Goal: Task Accomplishment & Management: Use online tool/utility

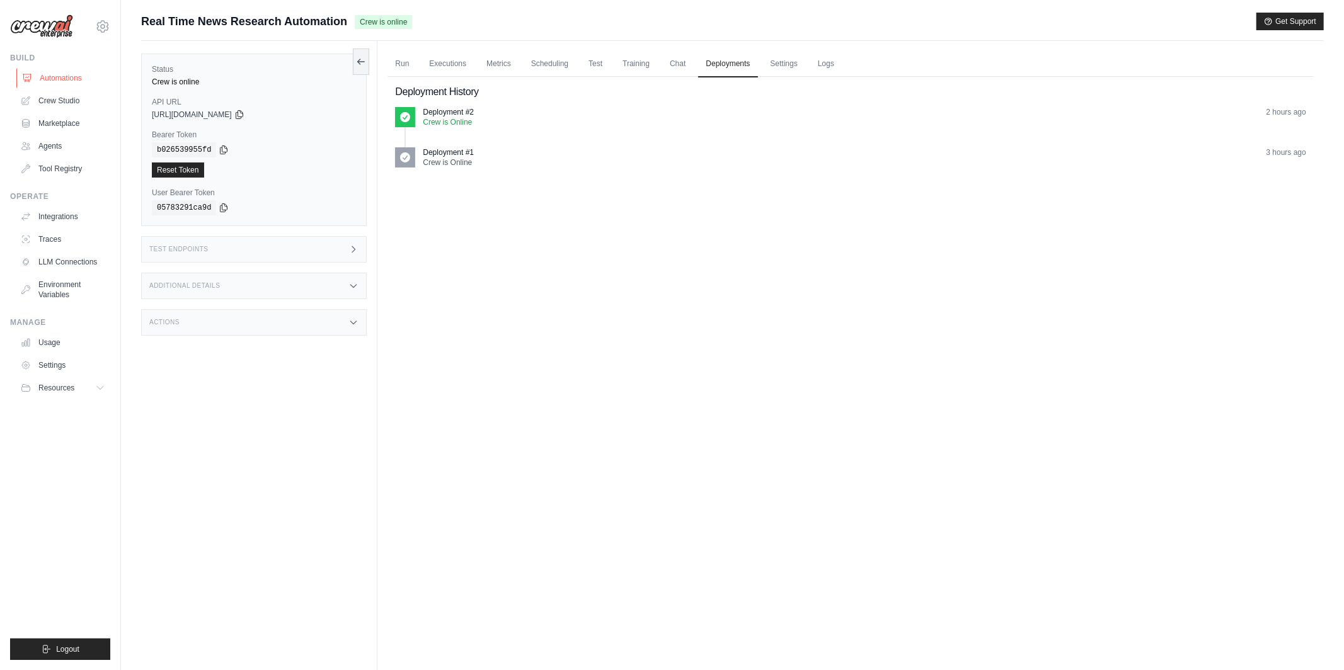
click at [57, 74] on link "Automations" at bounding box center [63, 78] width 95 height 20
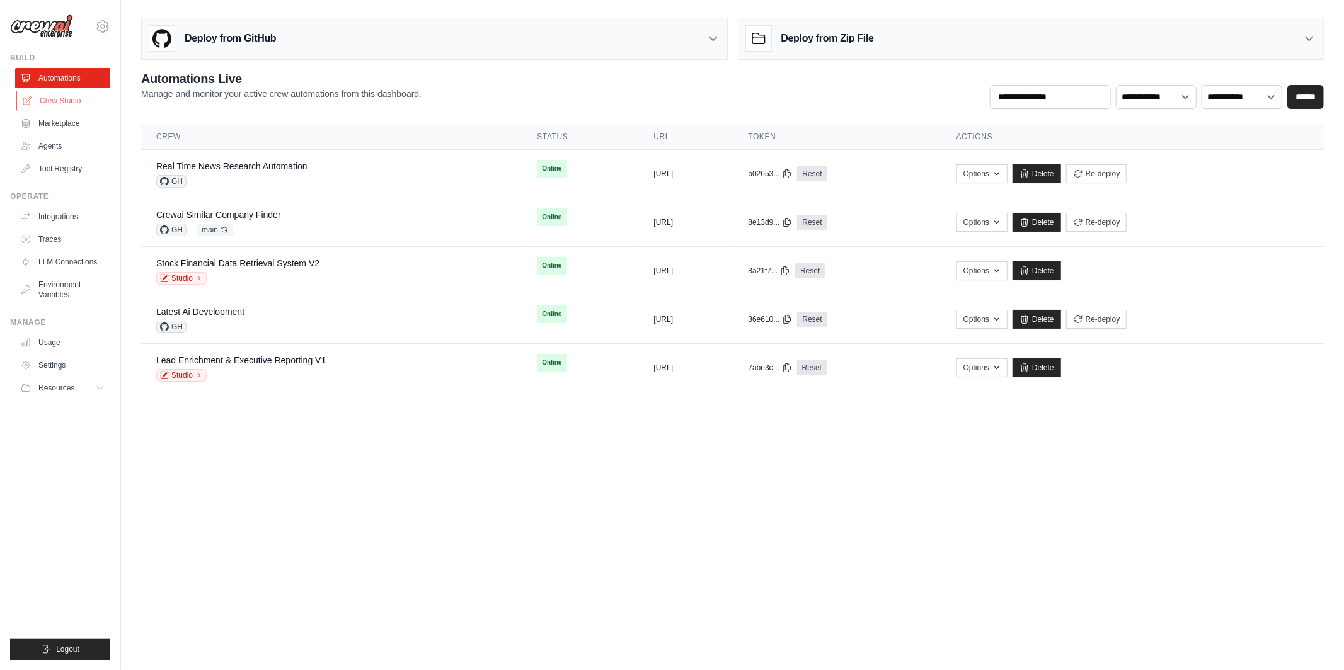
click at [74, 101] on link "Crew Studio" at bounding box center [63, 101] width 95 height 20
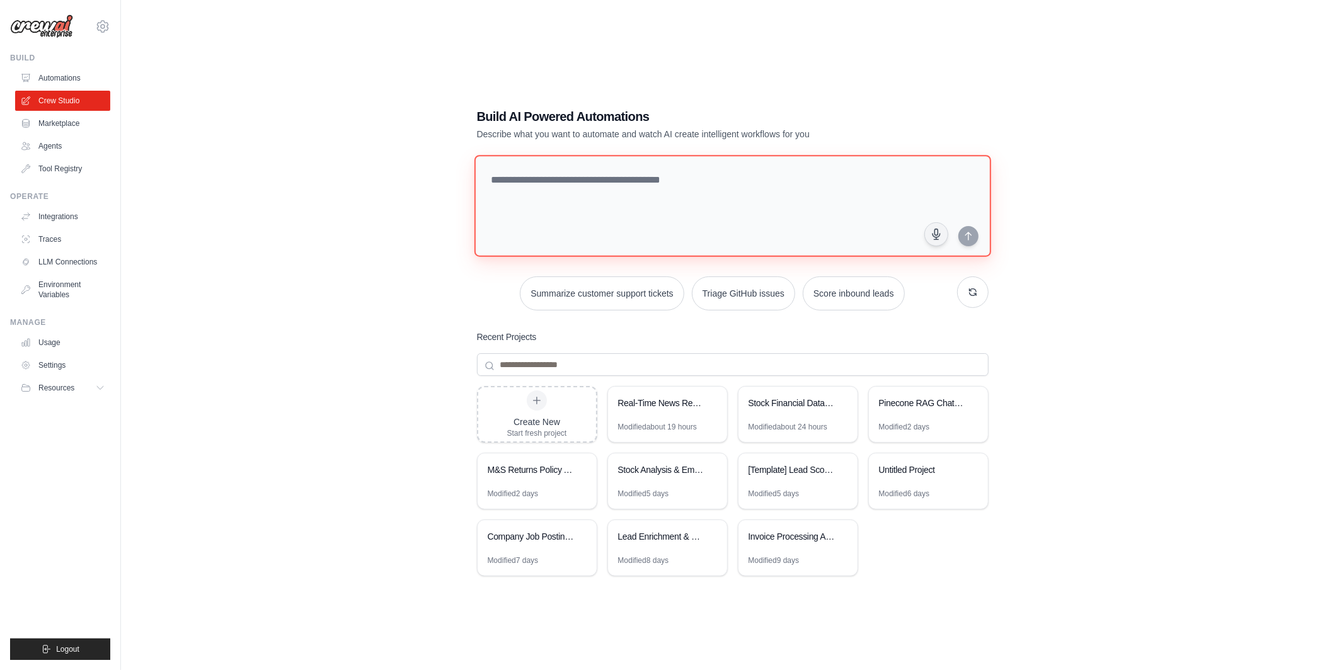
click at [540, 227] on textarea at bounding box center [732, 206] width 517 height 102
paste textarea "**********"
type textarea "**********"
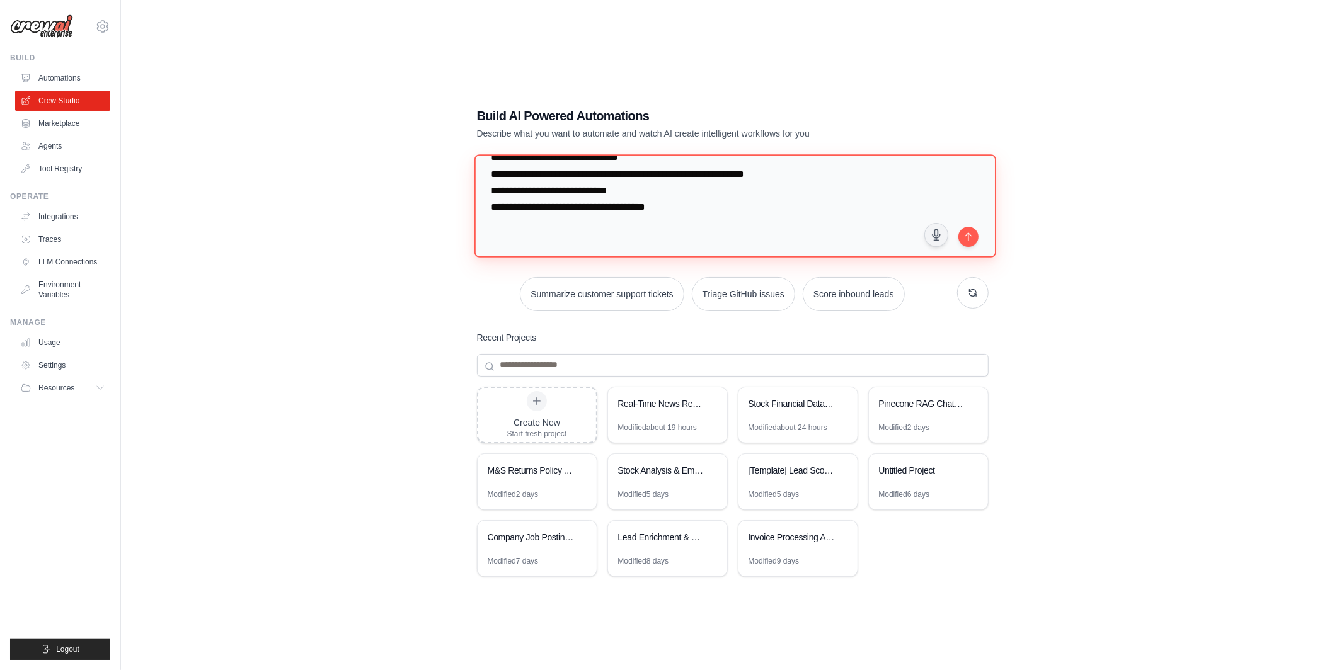
scroll to position [3058, 0]
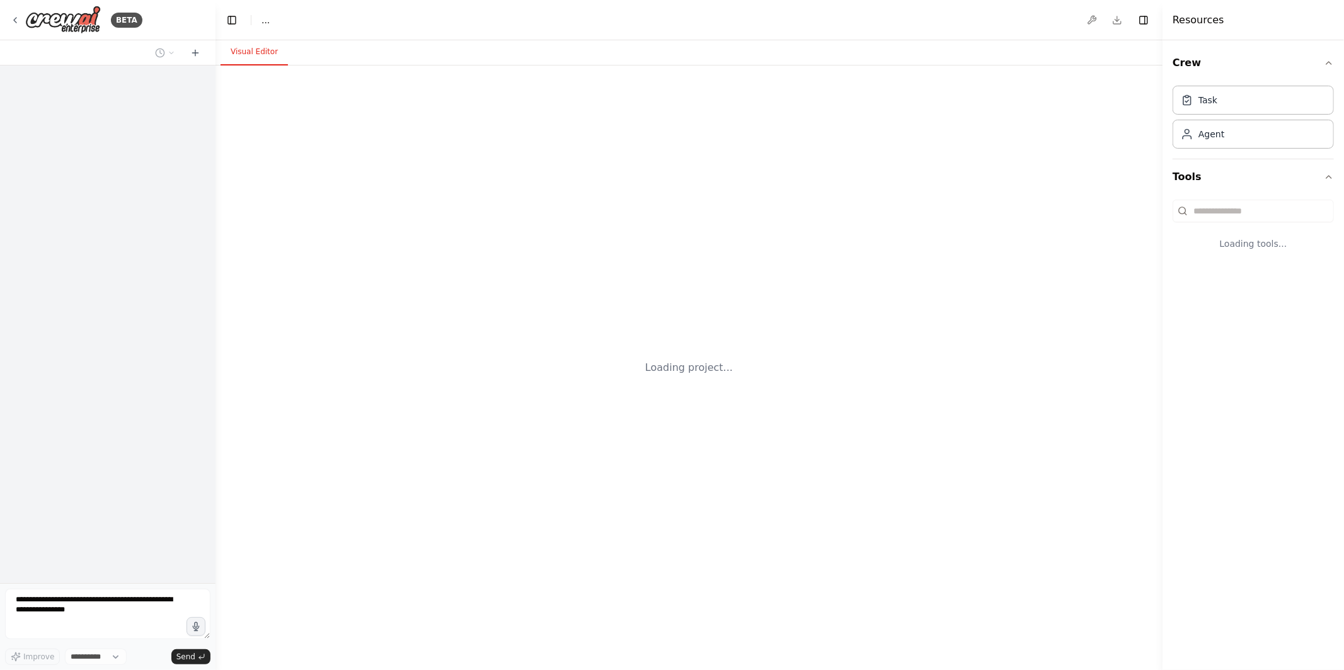
select select "****"
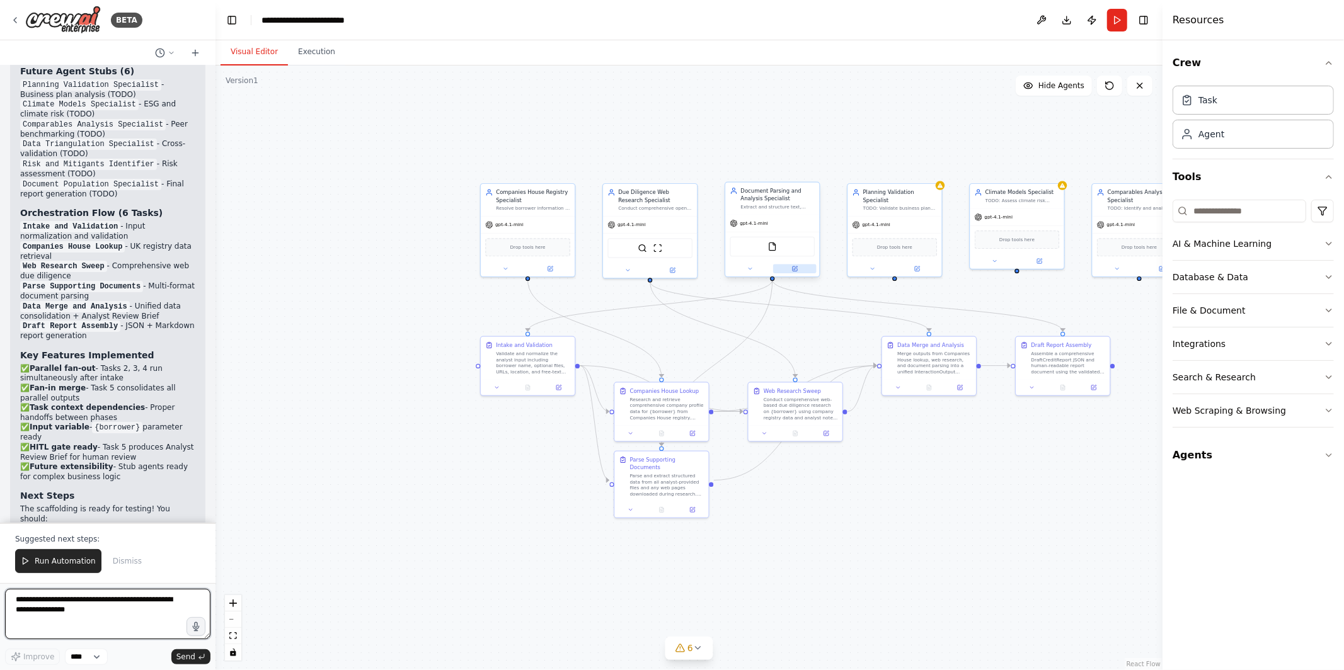
scroll to position [4110, 0]
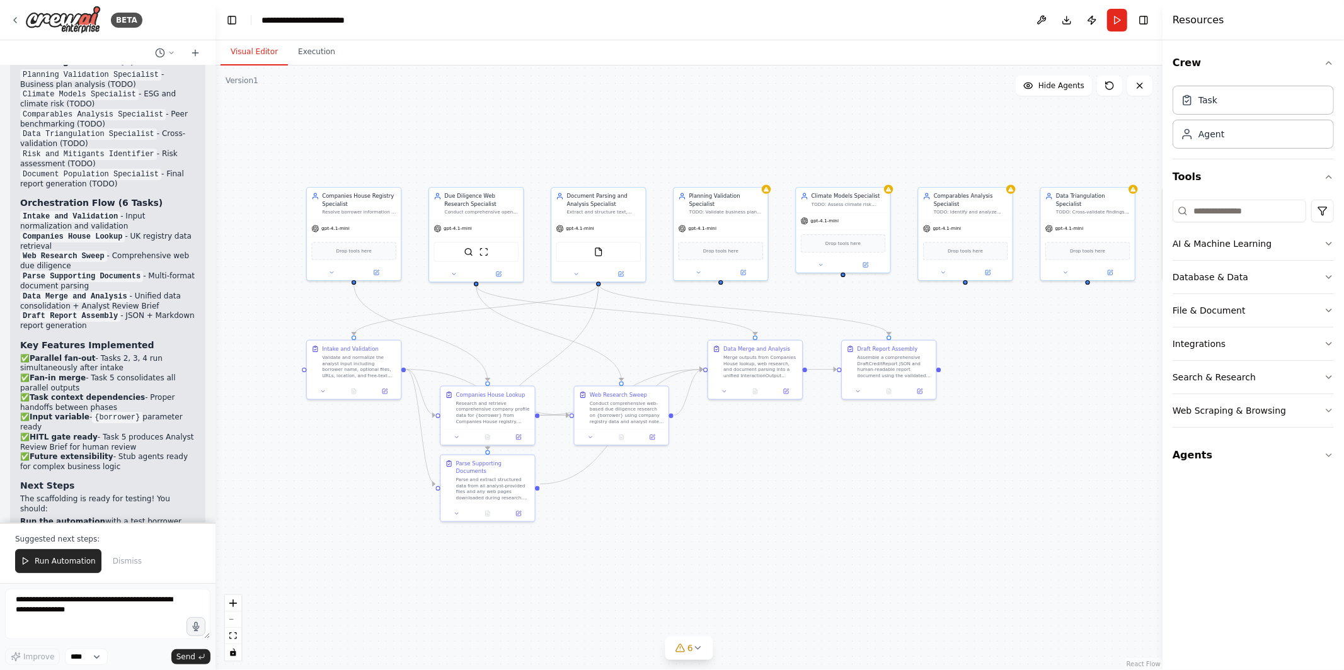
drag, startPoint x: 504, startPoint y: 447, endPoint x: 331, endPoint y: 452, distance: 173.3
click at [331, 452] on div ".deletable-edge-delete-btn { width: 20px; height: 20px; border: 0px solid #ffff…" at bounding box center [688, 368] width 947 height 605
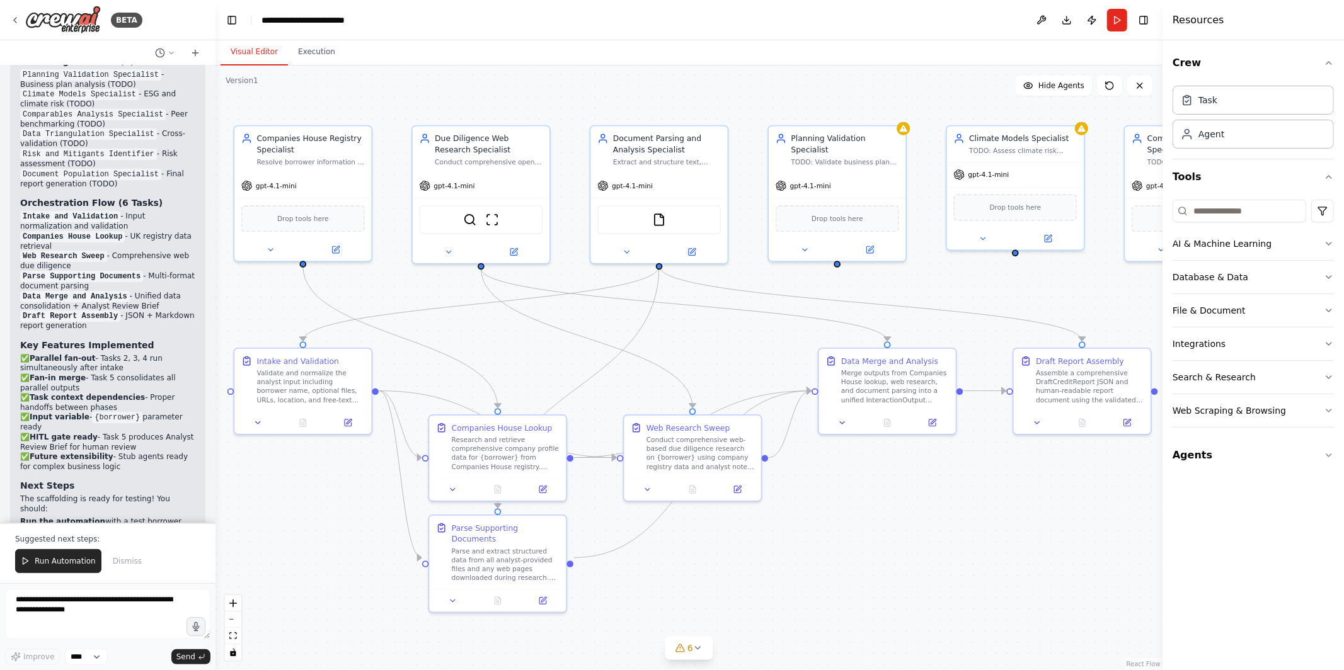
drag, startPoint x: 392, startPoint y: 430, endPoint x: 330, endPoint y: 488, distance: 85.1
click at [330, 488] on div ".deletable-edge-delete-btn { width: 20px; height: 20px; border: 0px solid #ffff…" at bounding box center [688, 368] width 947 height 605
click at [315, 389] on div "Validate and normalize the analyst input including borrower name, optional file…" at bounding box center [311, 385] width 108 height 36
click at [347, 423] on icon at bounding box center [348, 421] width 7 height 7
click at [347, 421] on icon at bounding box center [349, 419] width 5 height 5
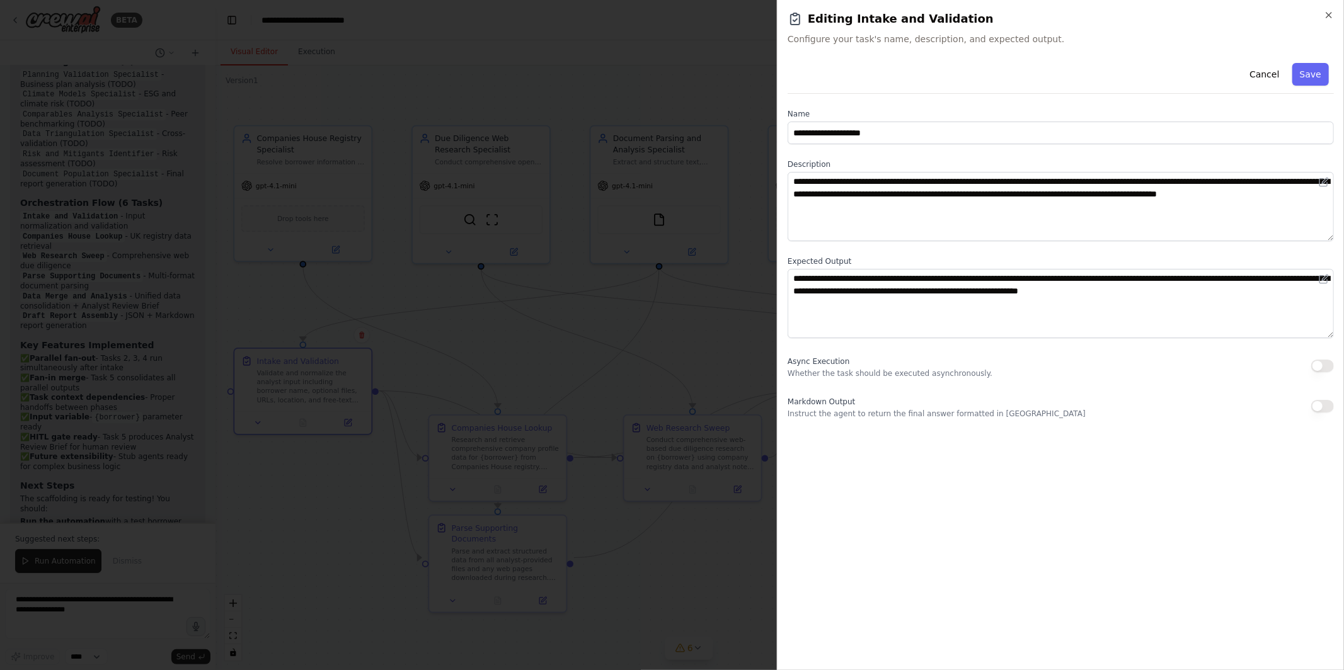
click at [722, 587] on div at bounding box center [672, 335] width 1344 height 670
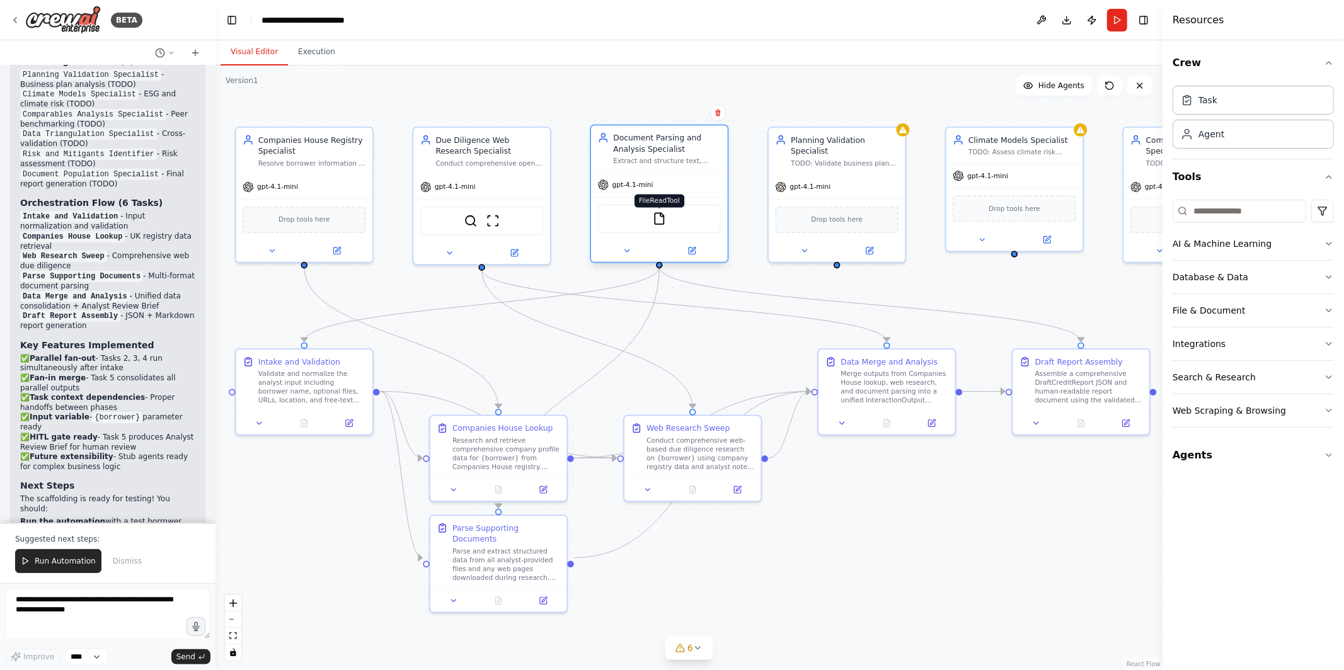
click at [656, 222] on img at bounding box center [659, 218] width 13 height 13
click at [662, 217] on img at bounding box center [659, 218] width 13 height 13
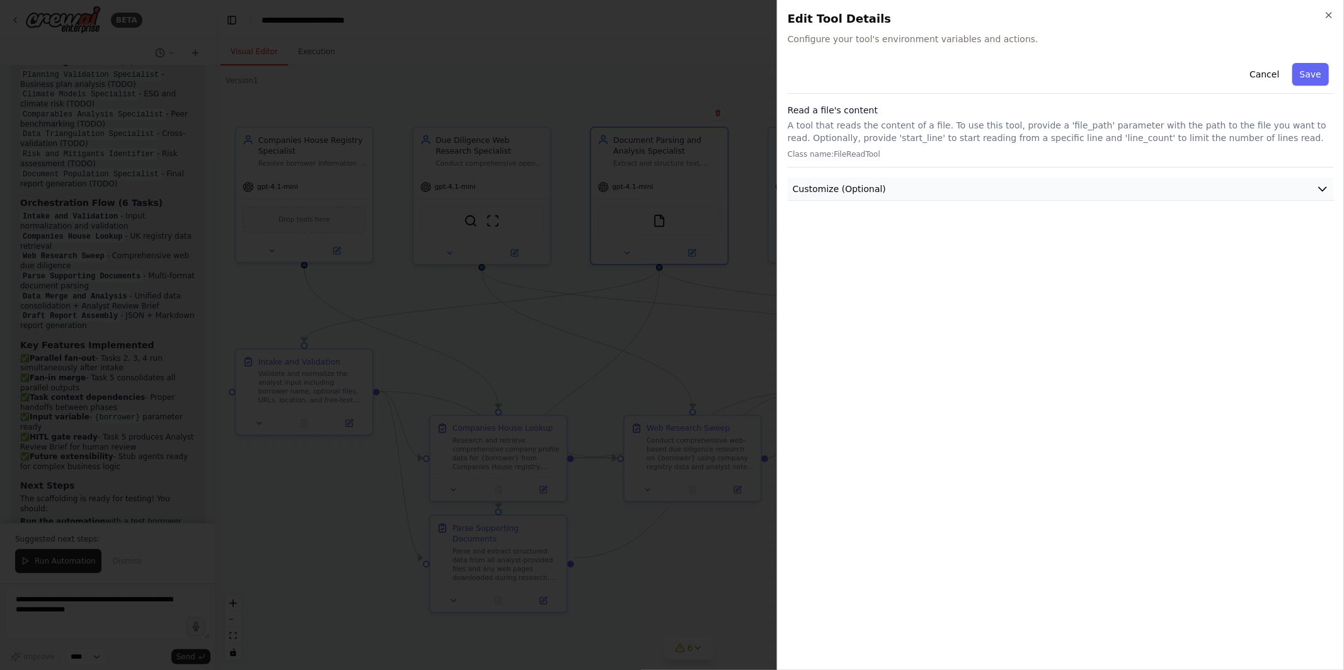
click at [1092, 197] on button "Customize (Optional)" at bounding box center [1061, 189] width 546 height 23
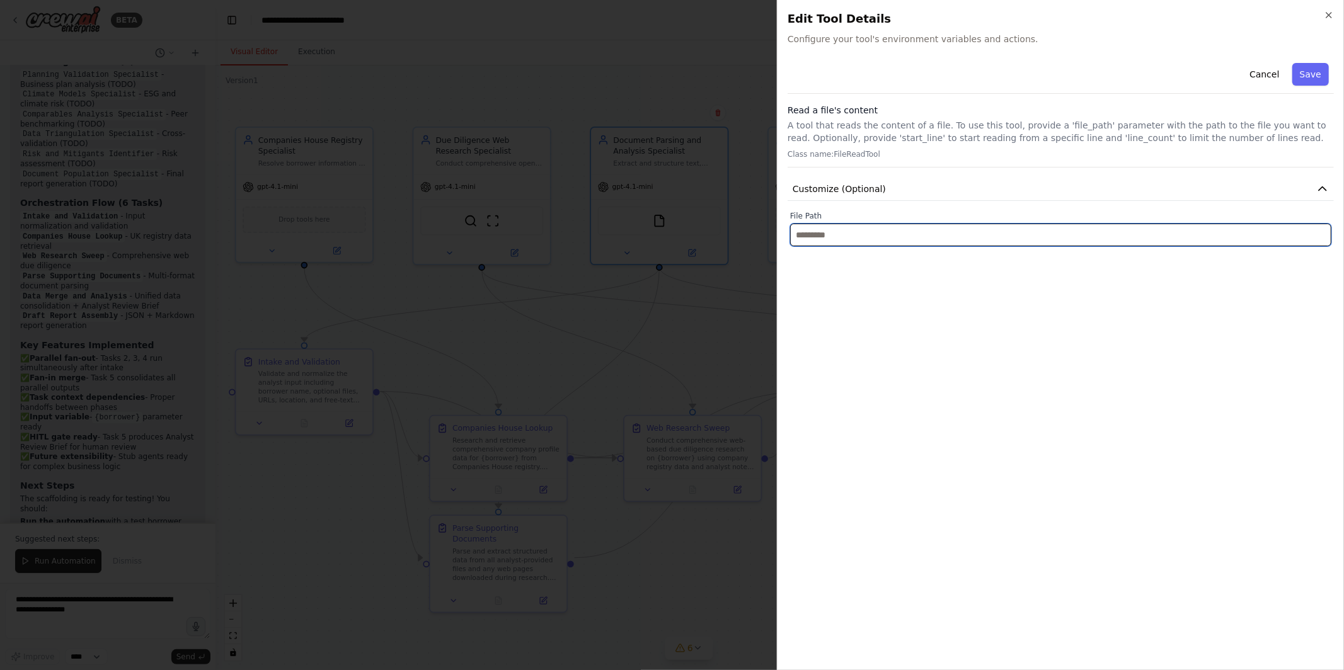
click at [1087, 233] on input "text" at bounding box center [1060, 235] width 541 height 23
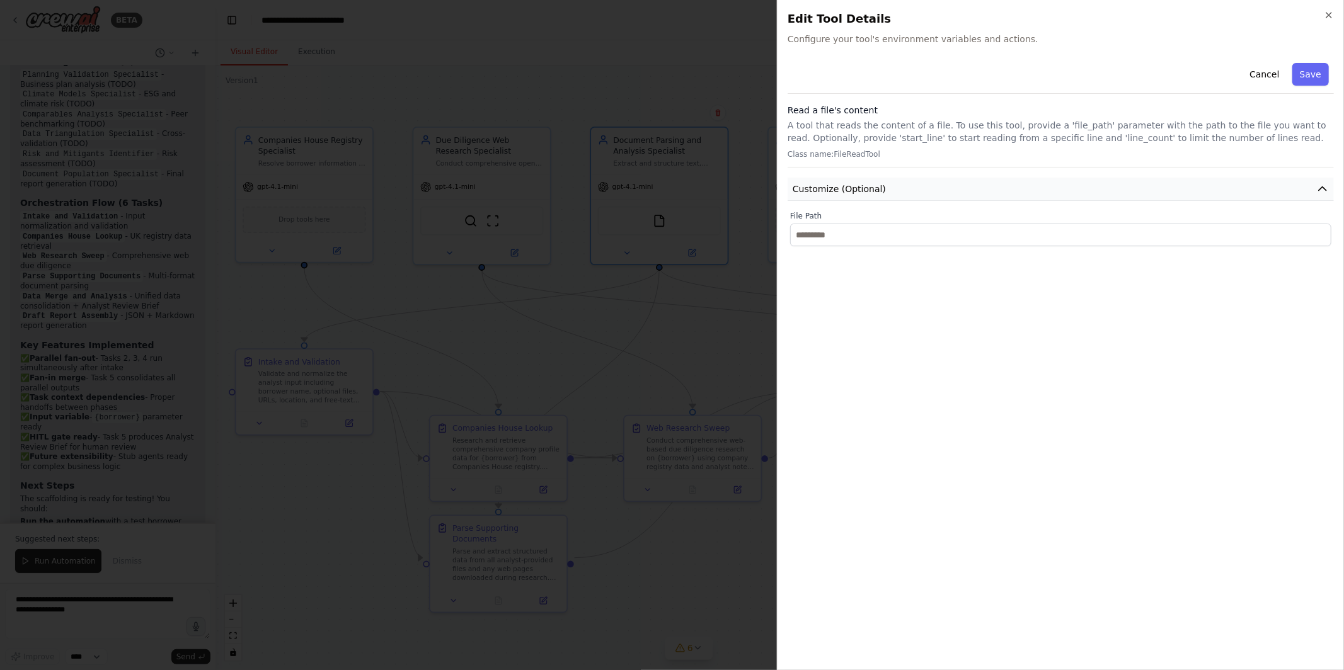
click at [1069, 190] on button "Customize (Optional)" at bounding box center [1061, 189] width 546 height 23
click at [1261, 79] on button "Cancel" at bounding box center [1264, 74] width 45 height 23
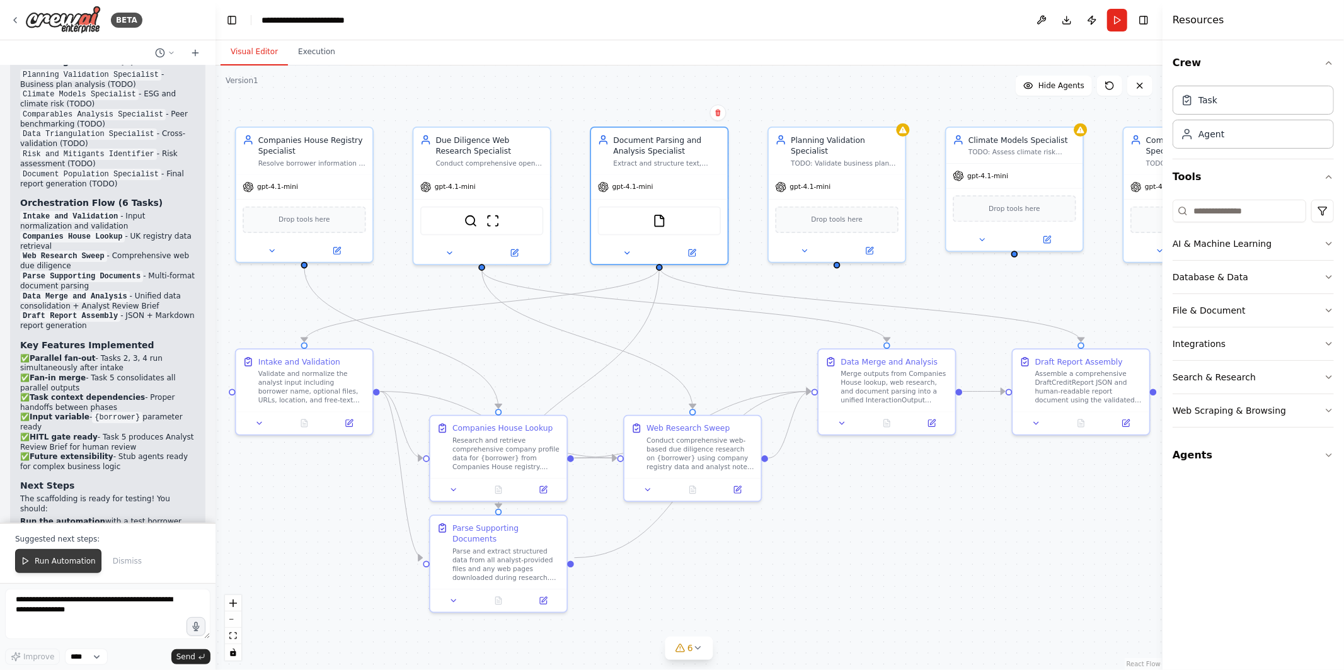
click at [69, 565] on span "Run Automation" at bounding box center [65, 561] width 61 height 10
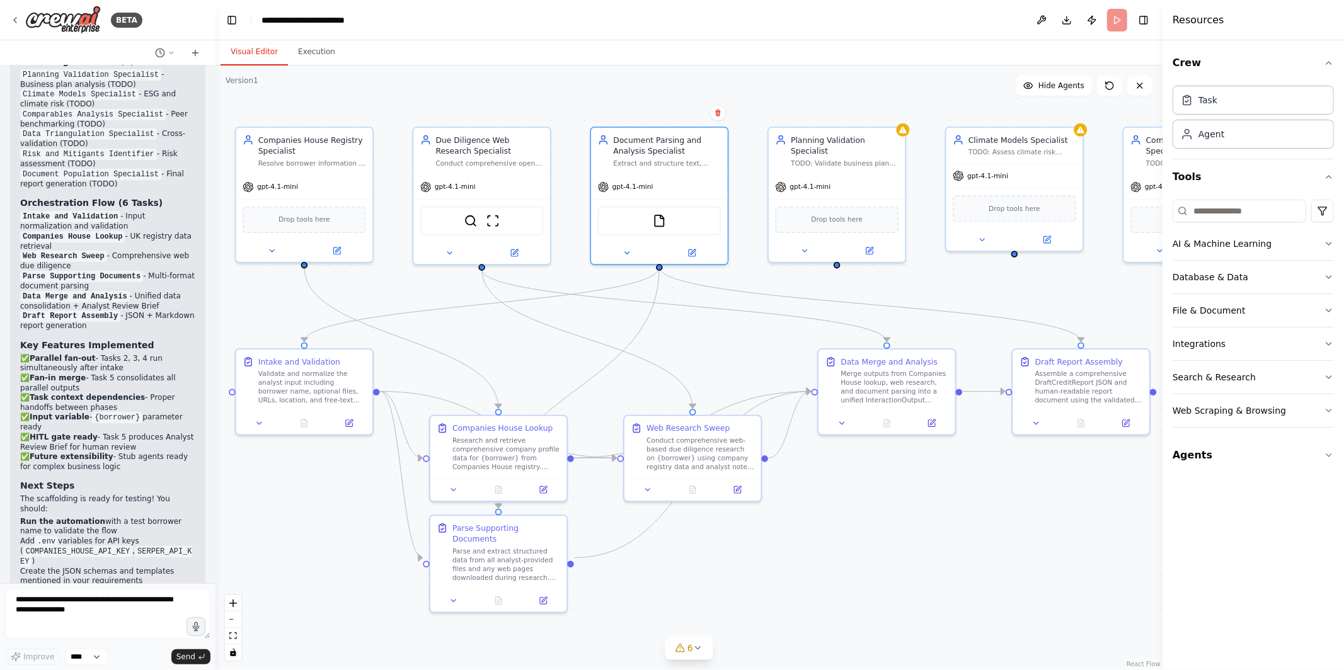
scroll to position [4050, 0]
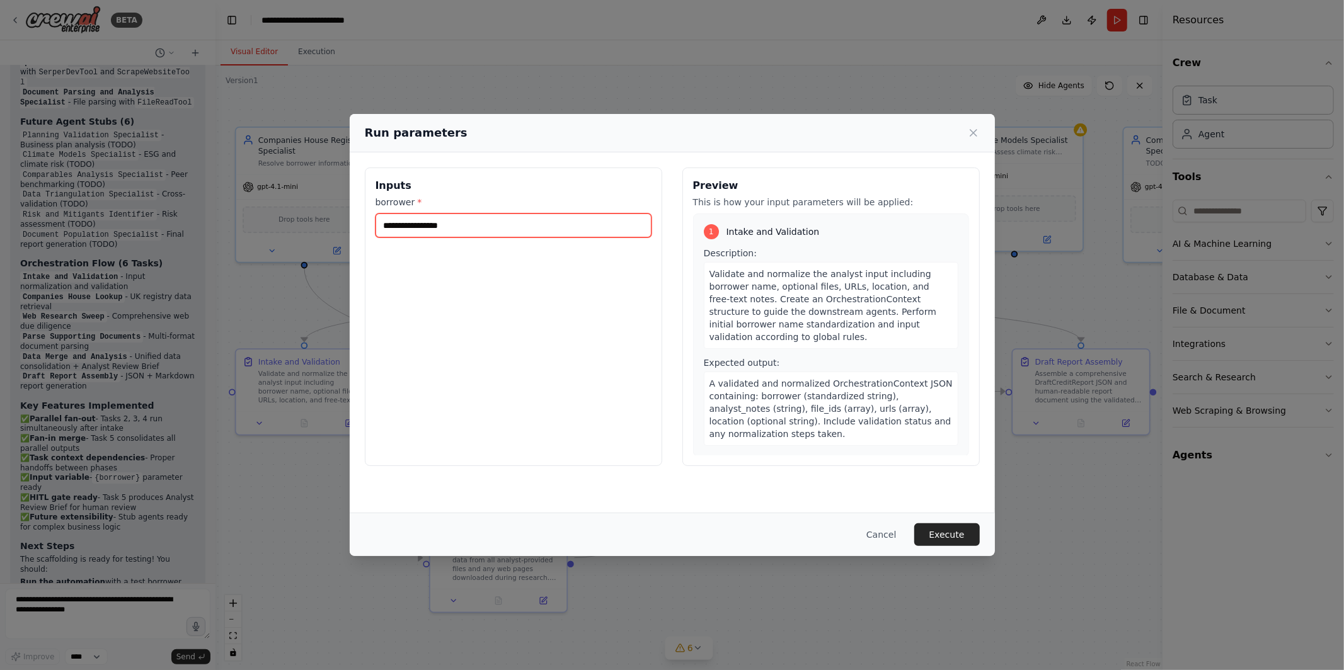
click at [413, 226] on input "borrower *" at bounding box center [513, 226] width 276 height 24
type input "*********"
click at [938, 530] on button "Execute" at bounding box center [947, 535] width 66 height 23
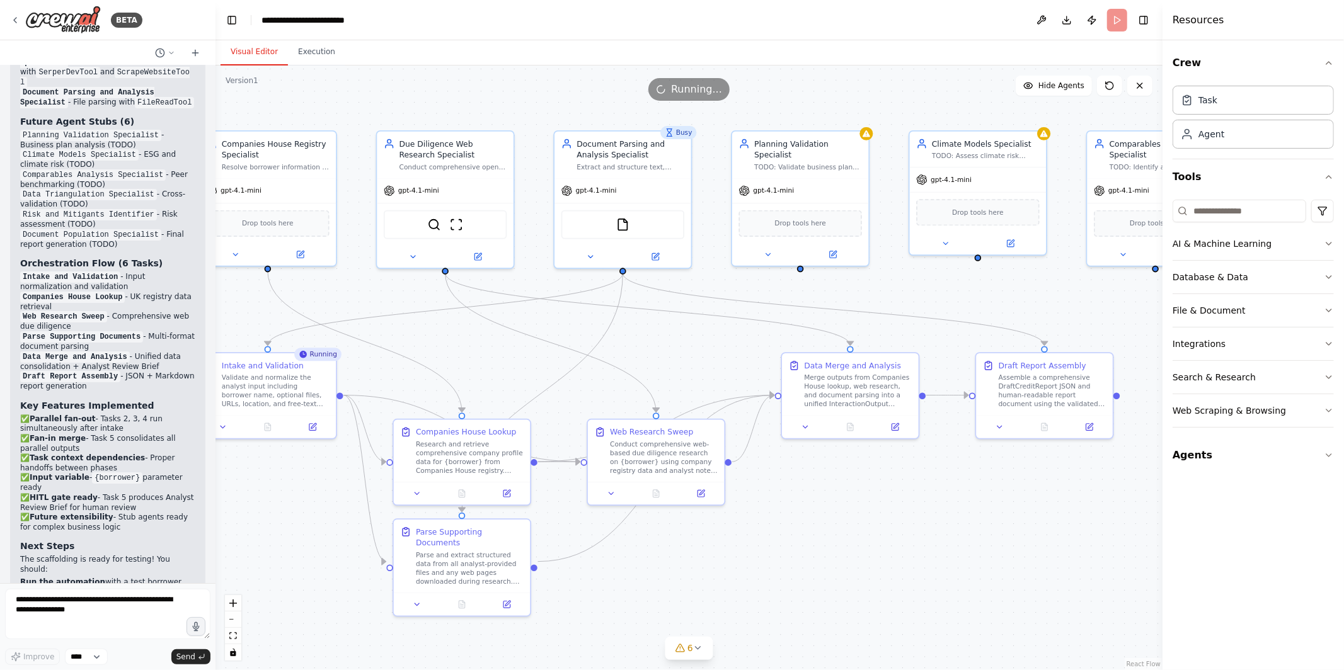
drag, startPoint x: 938, startPoint y: 530, endPoint x: 901, endPoint y: 533, distance: 37.3
click at [901, 533] on div ".deletable-edge-delete-btn { width: 20px; height: 20px; border: 0px solid #ffff…" at bounding box center [688, 368] width 947 height 605
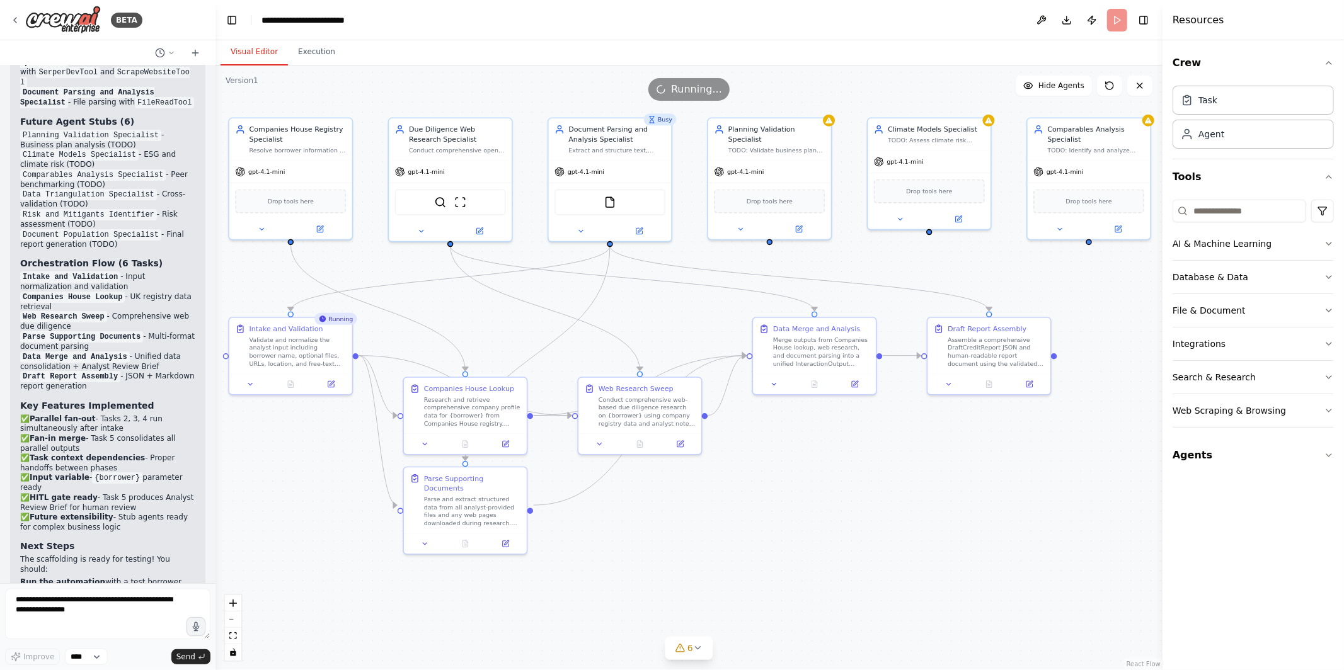
drag, startPoint x: 901, startPoint y: 533, endPoint x: 861, endPoint y: 480, distance: 66.5
click at [861, 480] on div ".deletable-edge-delete-btn { width: 20px; height: 20px; border: 0px solid #ffff…" at bounding box center [688, 368] width 947 height 605
click at [285, 381] on button at bounding box center [291, 383] width 42 height 12
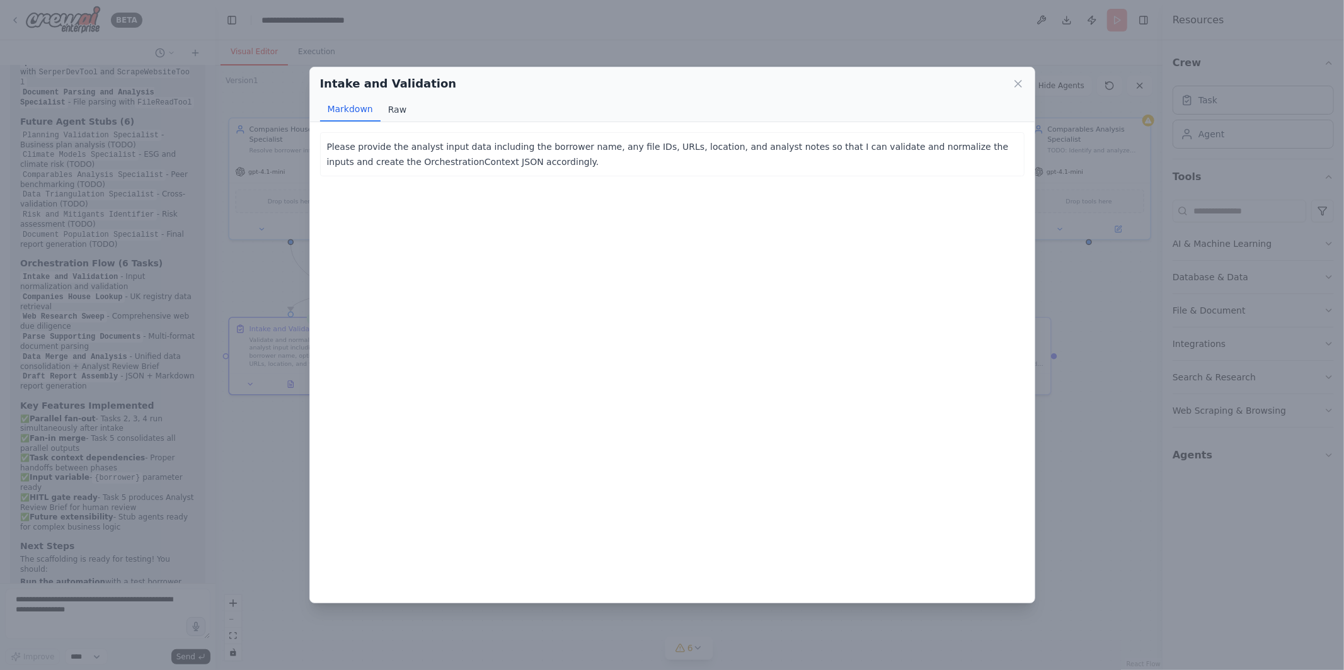
click at [389, 112] on button "Raw" at bounding box center [397, 110] width 33 height 24
click at [353, 110] on button "Markdown" at bounding box center [350, 110] width 60 height 24
click at [285, 463] on div "Intake and Validation Markdown Raw Please provide the analyst input data includ…" at bounding box center [672, 335] width 1344 height 670
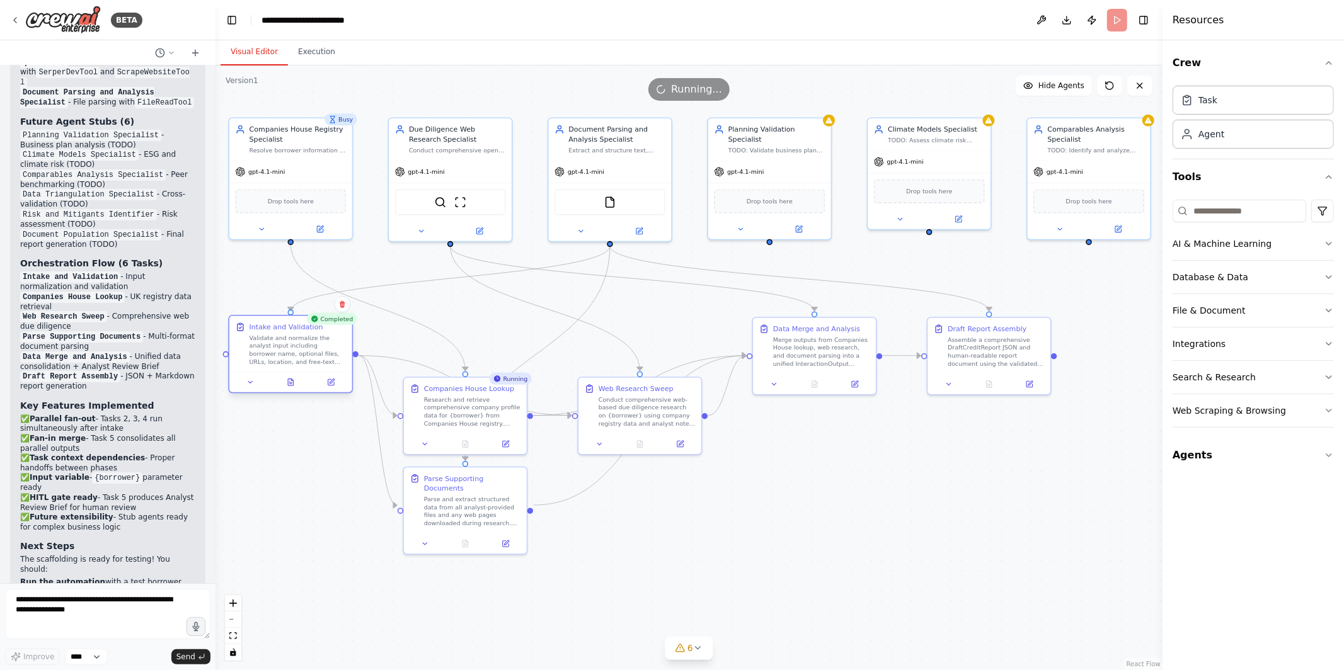
click at [287, 389] on div at bounding box center [290, 382] width 123 height 20
click at [292, 385] on icon at bounding box center [290, 382] width 5 height 7
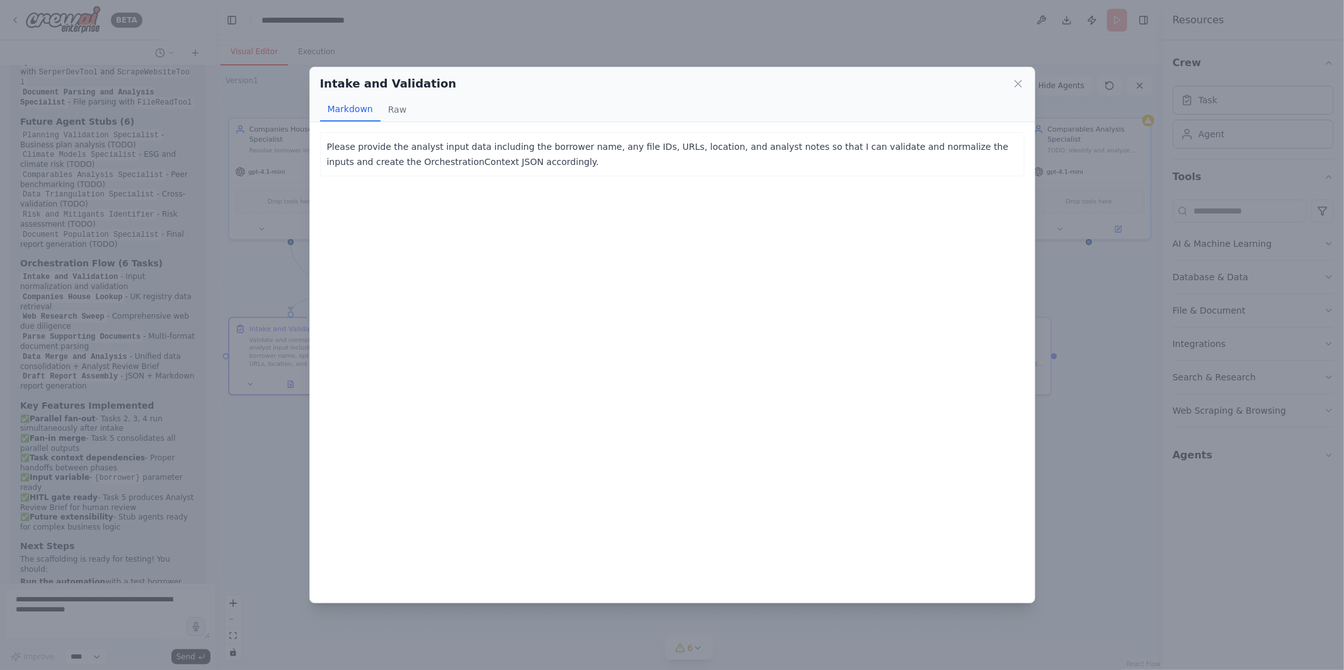
click at [284, 413] on div "Intake and Validation Markdown Raw Please provide the analyst input data includ…" at bounding box center [672, 335] width 1344 height 670
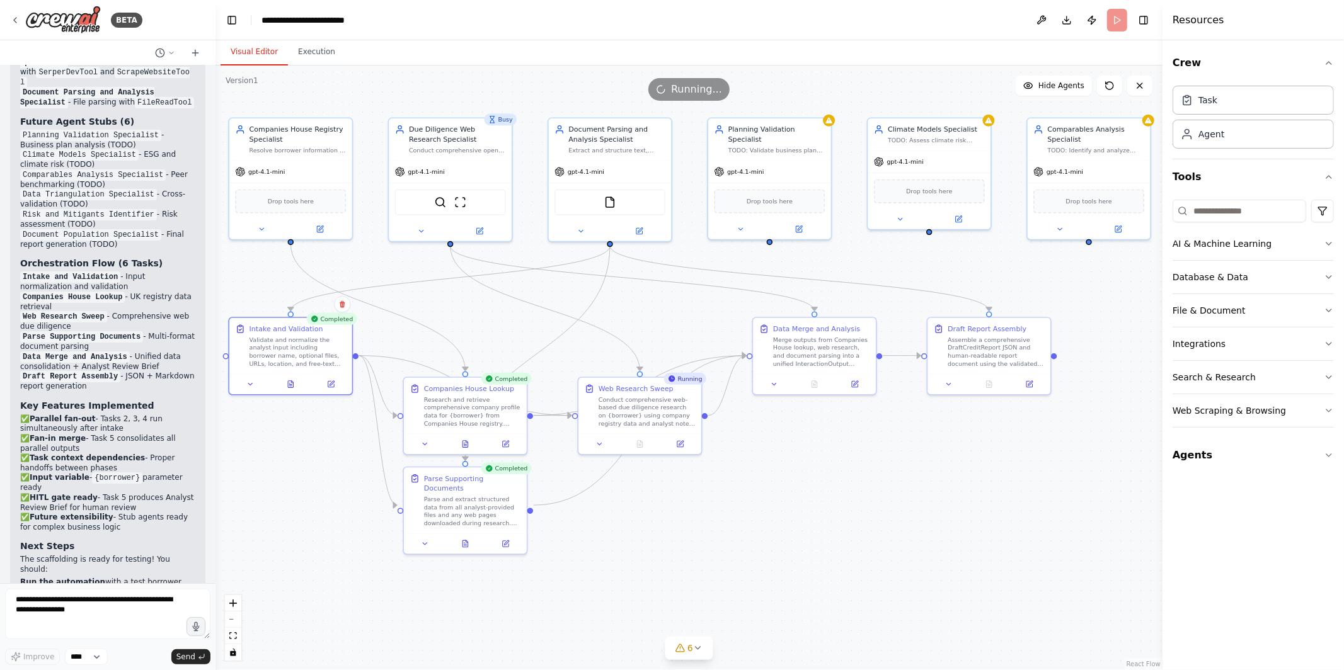
click at [118, 607] on code "COMPANIES_HOUSE_API_KEY" at bounding box center [78, 612] width 110 height 11
click at [459, 197] on img at bounding box center [460, 200] width 12 height 12
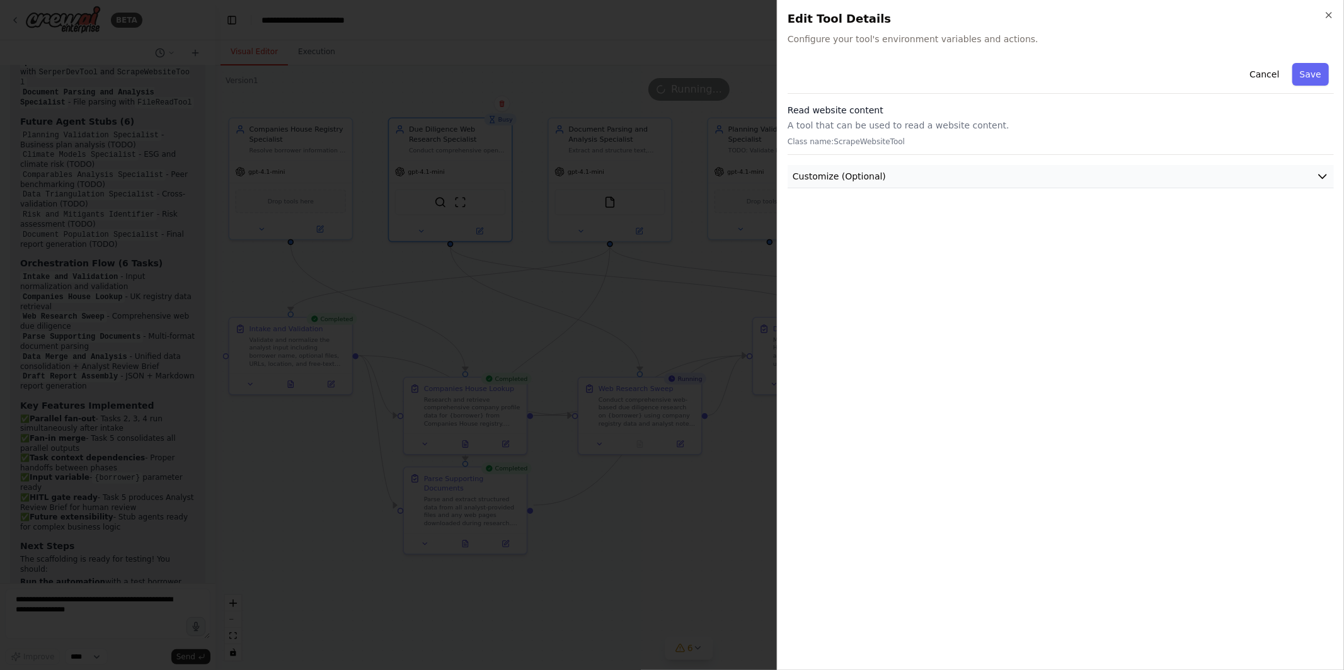
click at [920, 168] on button "Customize (Optional)" at bounding box center [1061, 176] width 546 height 23
click at [541, 191] on div at bounding box center [672, 335] width 1344 height 670
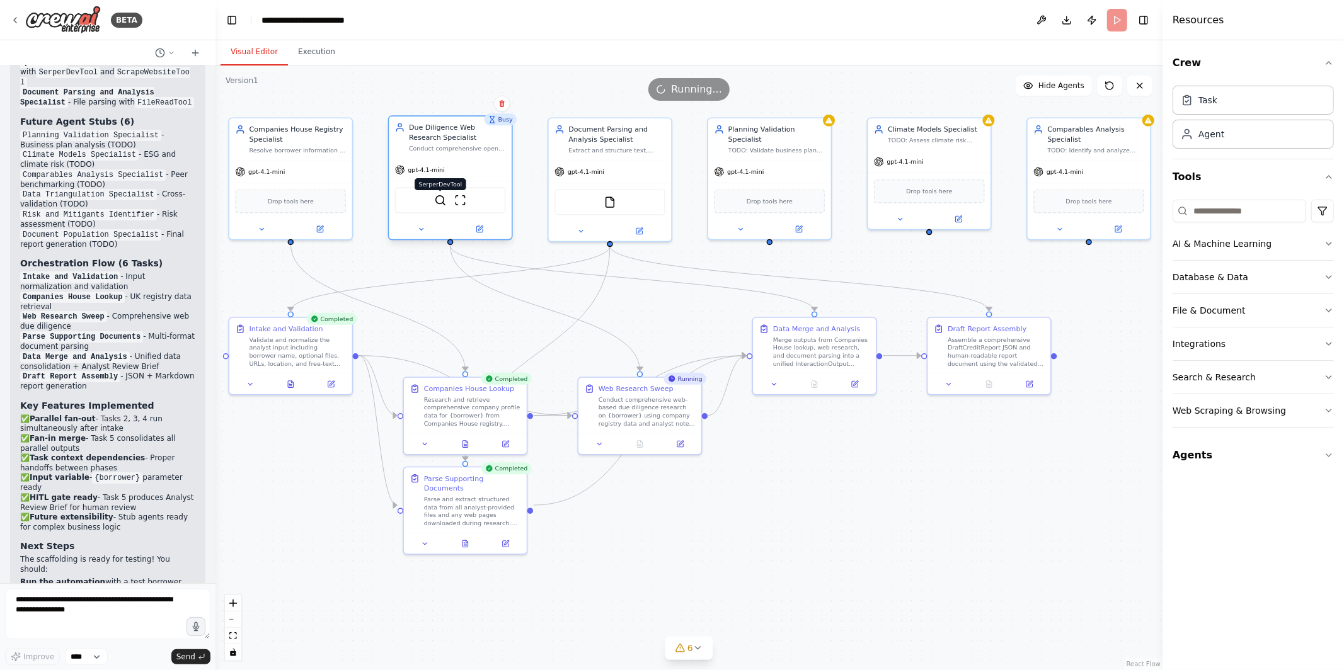
click at [442, 203] on img at bounding box center [440, 200] width 12 height 12
click at [440, 198] on img at bounding box center [440, 200] width 12 height 12
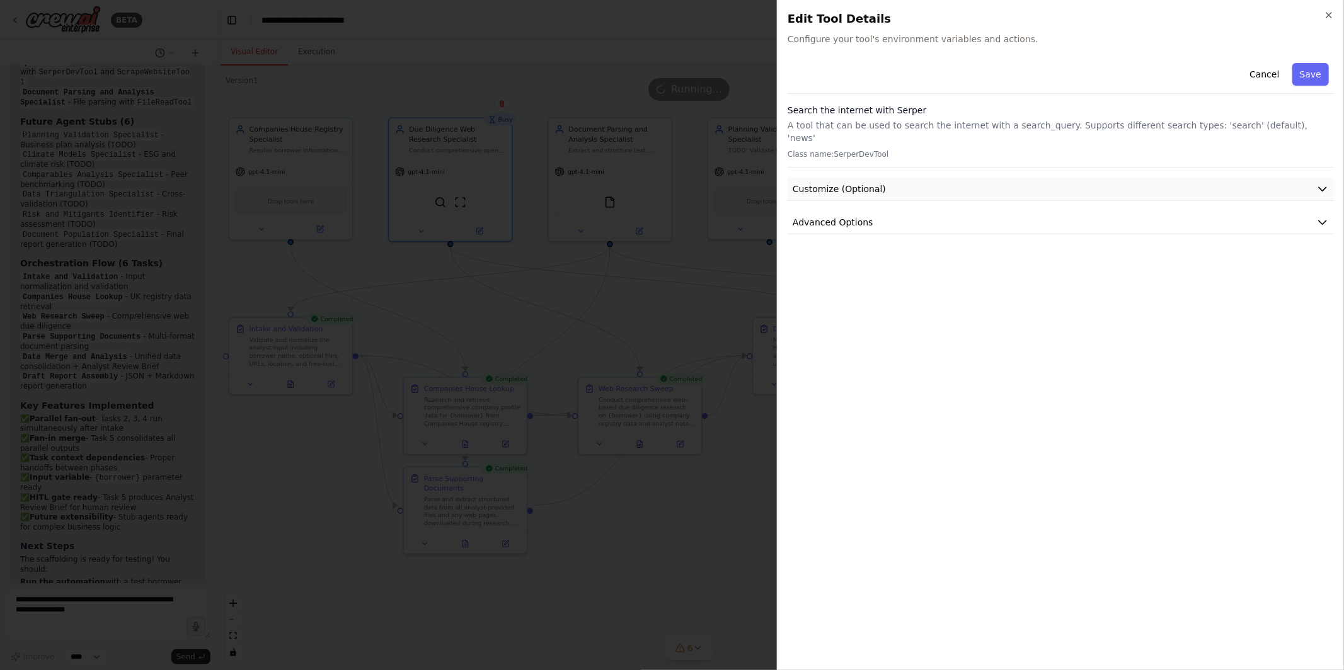
click at [823, 178] on button "Customize (Optional)" at bounding box center [1061, 189] width 546 height 23
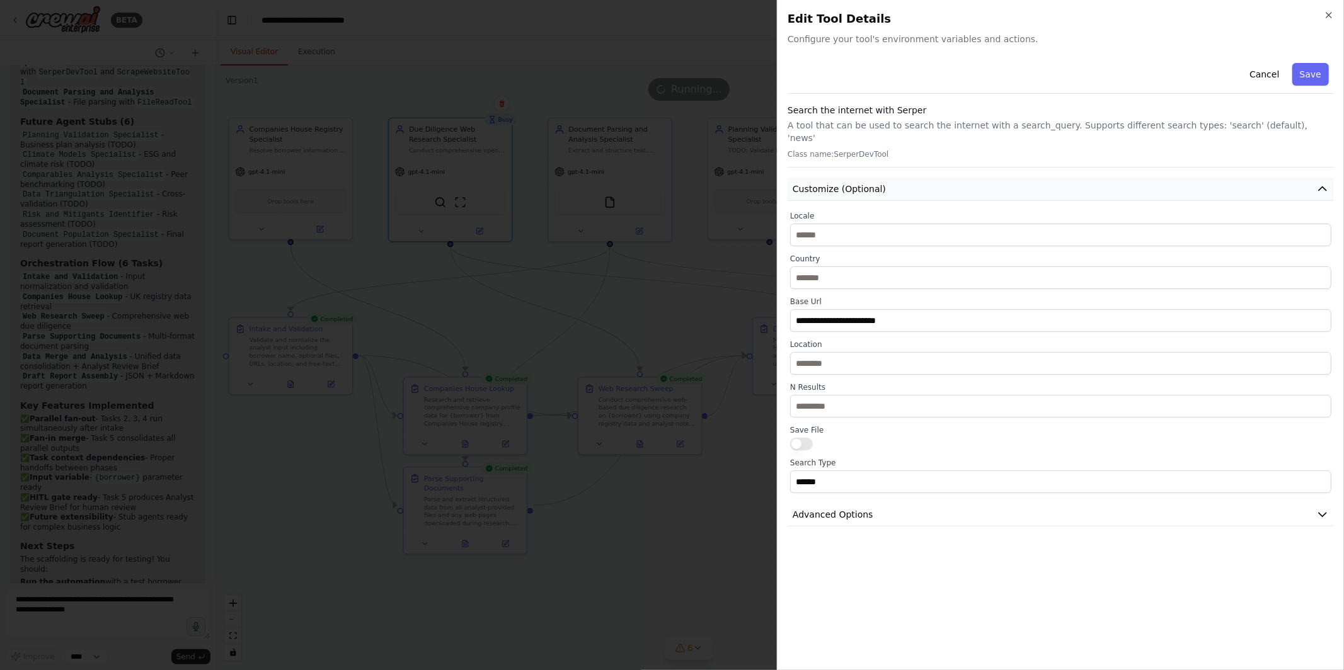
click at [823, 178] on button "Customize (Optional)" at bounding box center [1061, 189] width 546 height 23
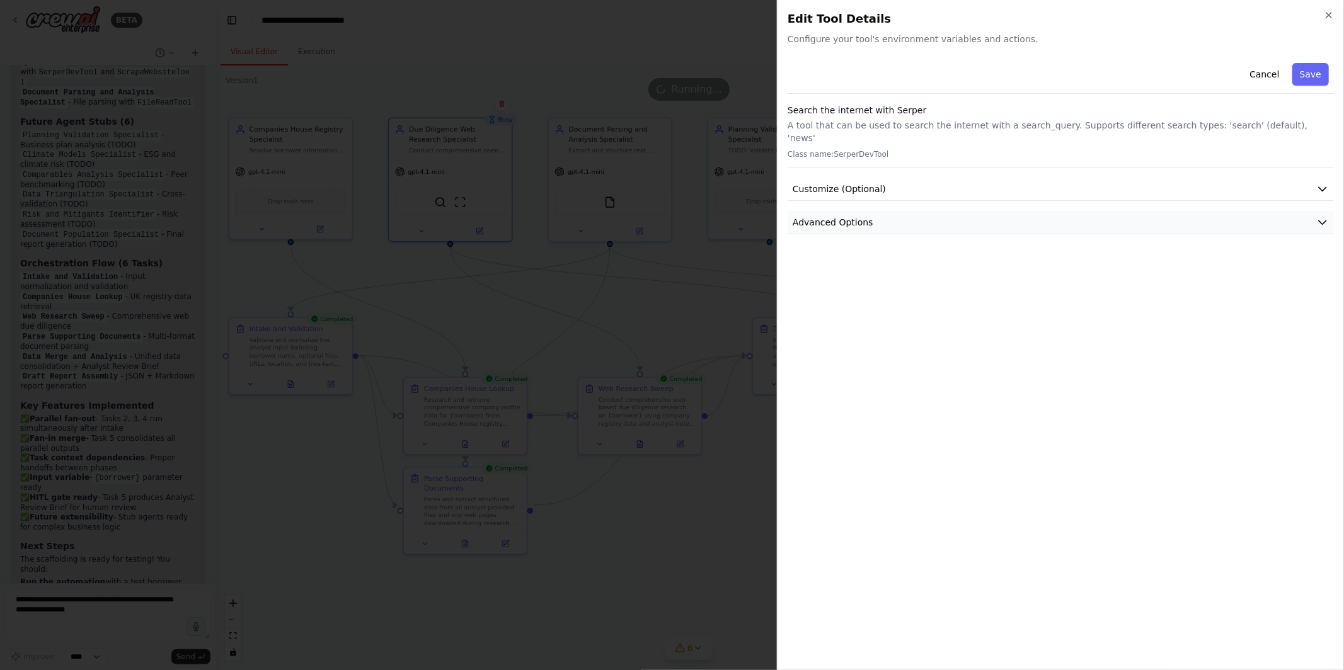
click at [829, 216] on span "Advanced Options" at bounding box center [833, 222] width 81 height 13
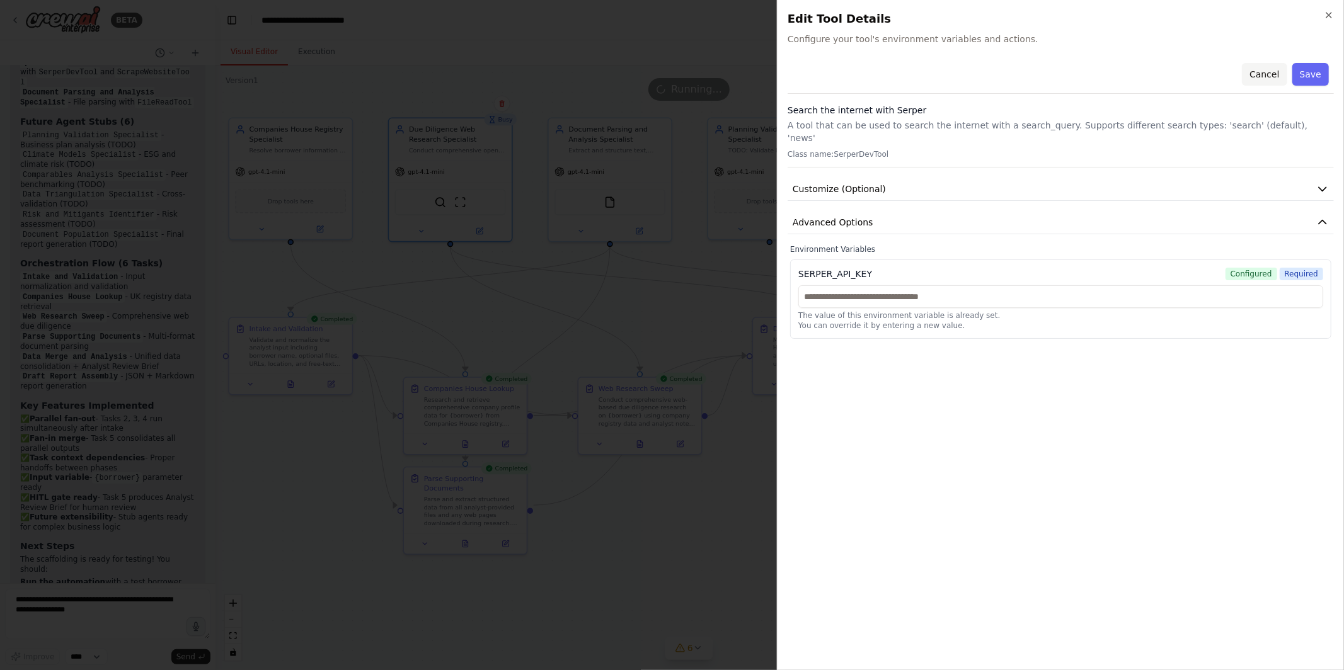
click at [1265, 79] on button "Cancel" at bounding box center [1264, 74] width 45 height 23
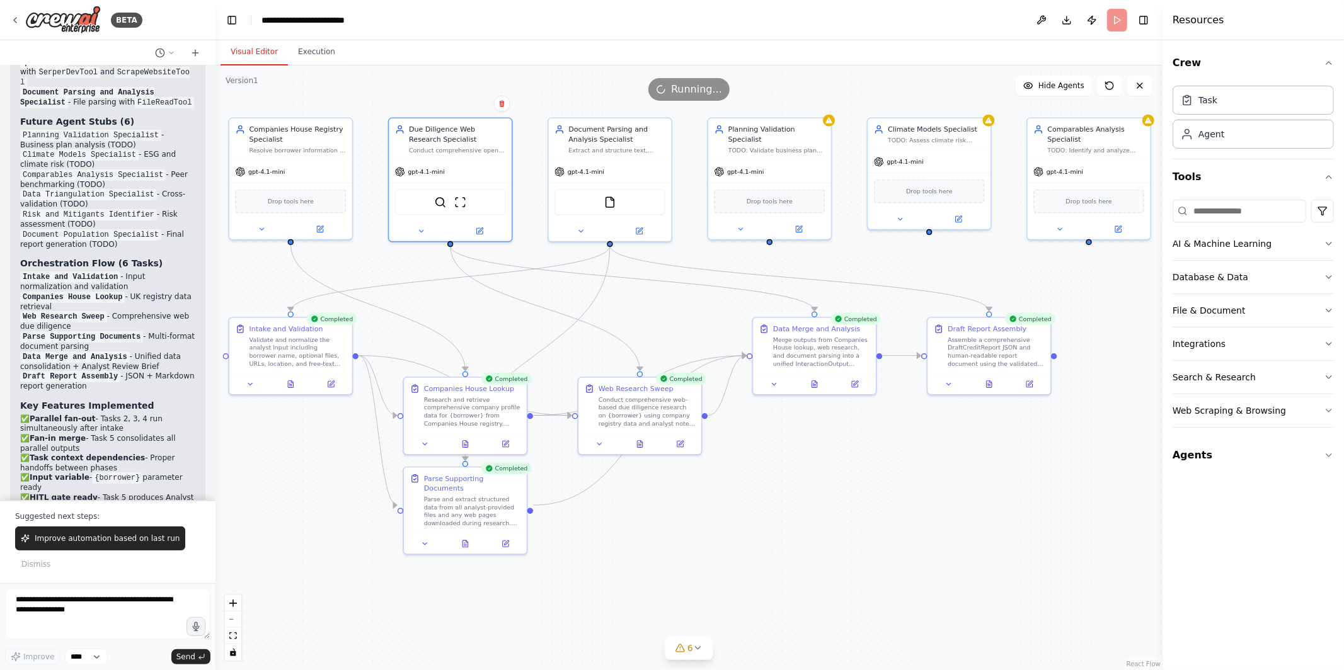
scroll to position [4110, 0]
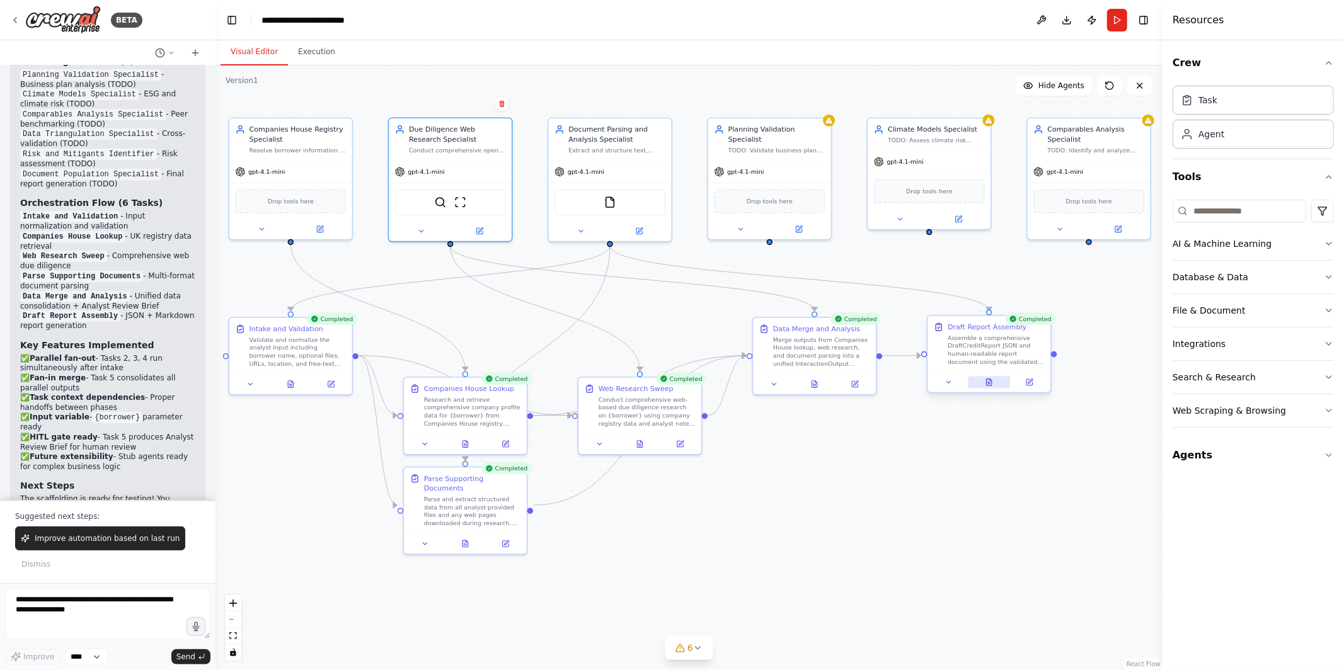
click at [992, 387] on button at bounding box center [989, 383] width 42 height 12
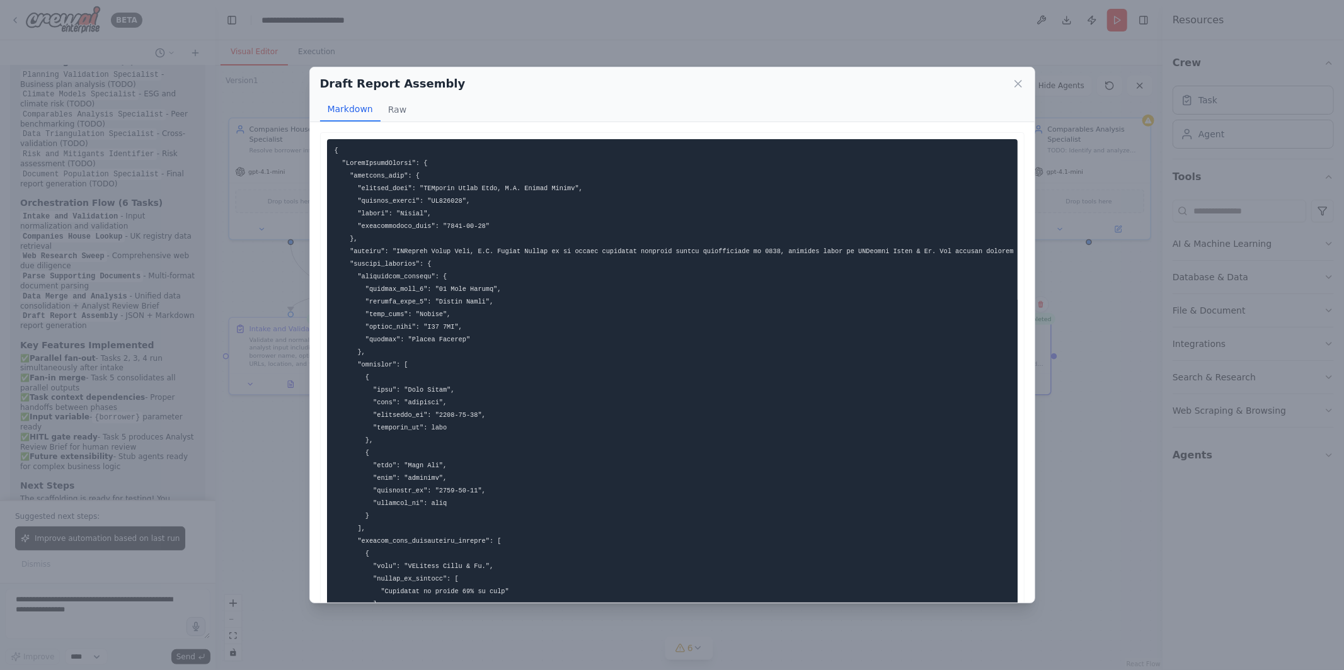
click at [267, 523] on div "Draft Report Assembly Markdown Raw JPMorgan Chase Bank, N.A. London Branch Draf…" at bounding box center [672, 335] width 1344 height 670
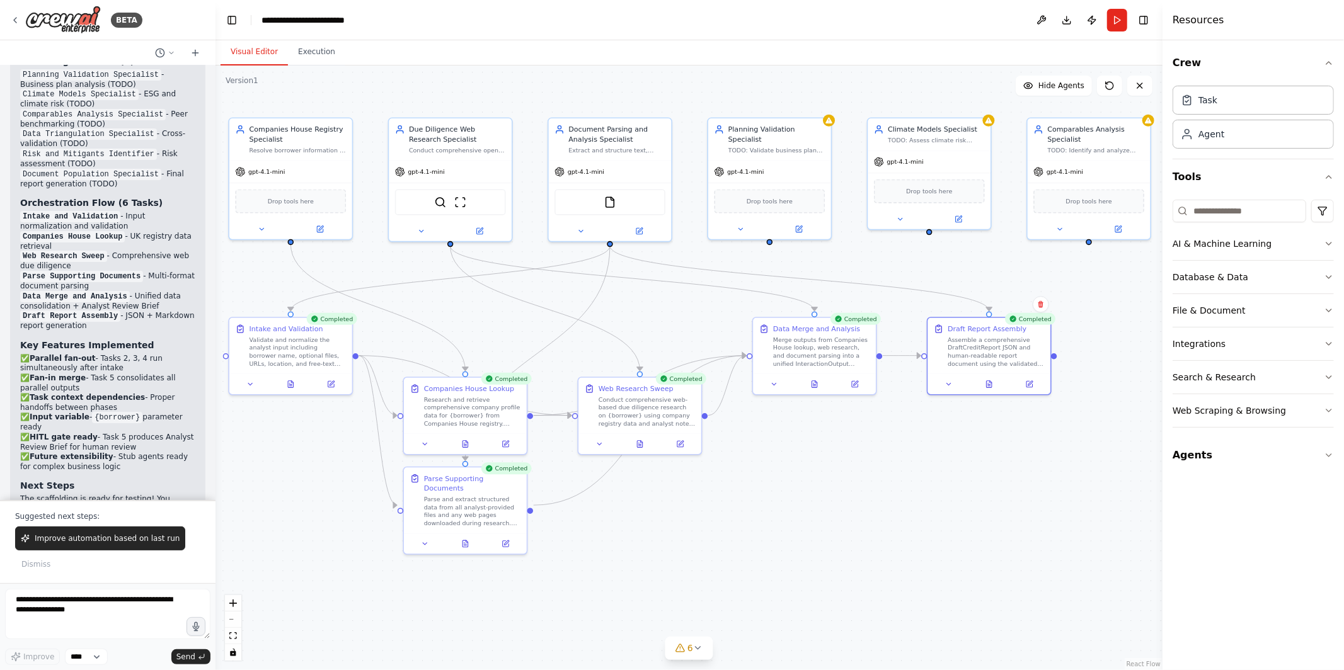
scroll to position [3463, 0]
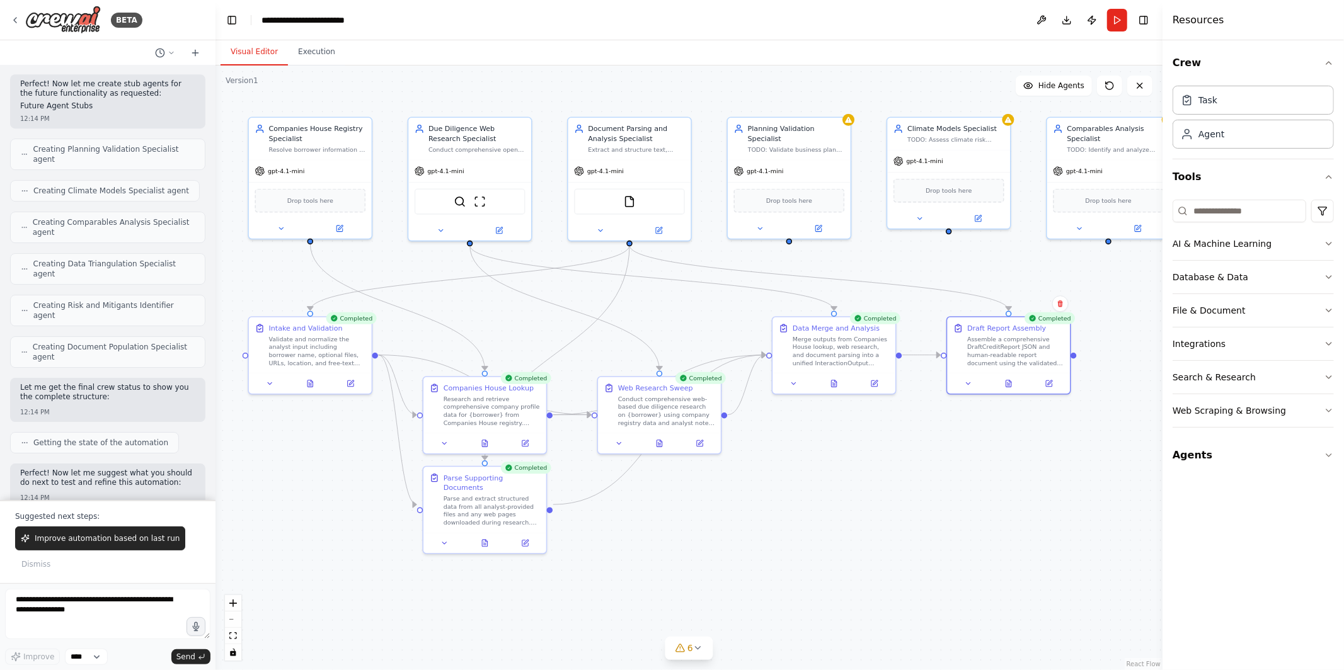
drag, startPoint x: 676, startPoint y: 306, endPoint x: 695, endPoint y: 306, distance: 18.9
click at [695, 306] on div ".deletable-edge-delete-btn { width: 20px; height: 20px; border: 0px solid #ffff…" at bounding box center [688, 368] width 947 height 605
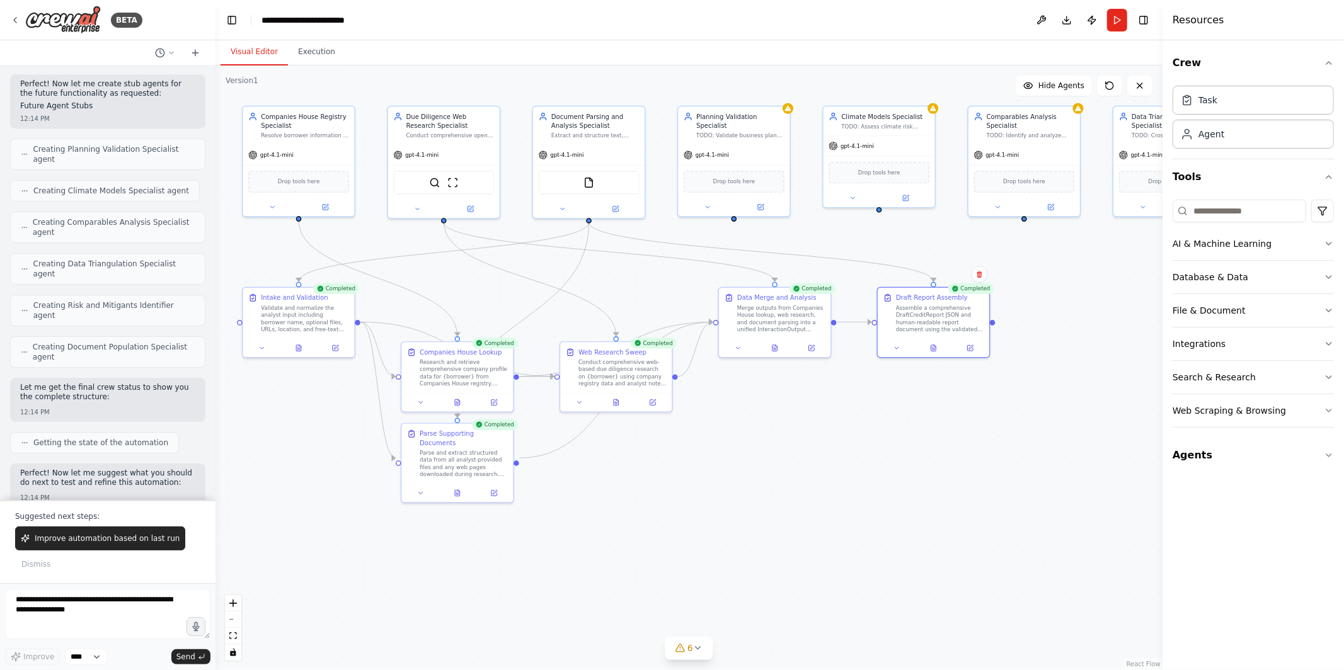
drag, startPoint x: 695, startPoint y: 306, endPoint x: 648, endPoint y: 277, distance: 54.9
click at [648, 277] on div ".deletable-edge-delete-btn { width: 20px; height: 20px; border: 0px solid #ffff…" at bounding box center [688, 368] width 947 height 605
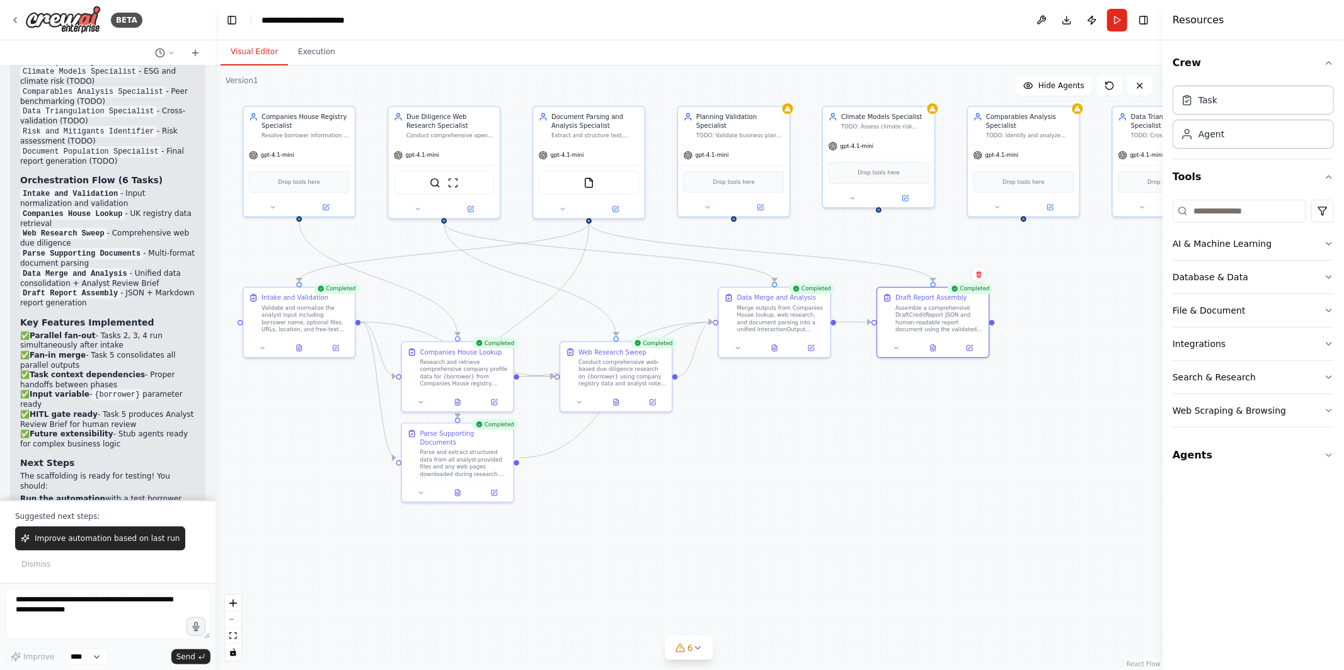
click at [908, 419] on div ".deletable-edge-delete-btn { width: 20px; height: 20px; border: 0px solid #ffff…" at bounding box center [688, 368] width 947 height 605
drag, startPoint x: 622, startPoint y: 380, endPoint x: 698, endPoint y: 446, distance: 100.5
click at [698, 446] on div "Conduct comprehensive web-based due diligence research on {borrower} using comp…" at bounding box center [695, 434] width 88 height 29
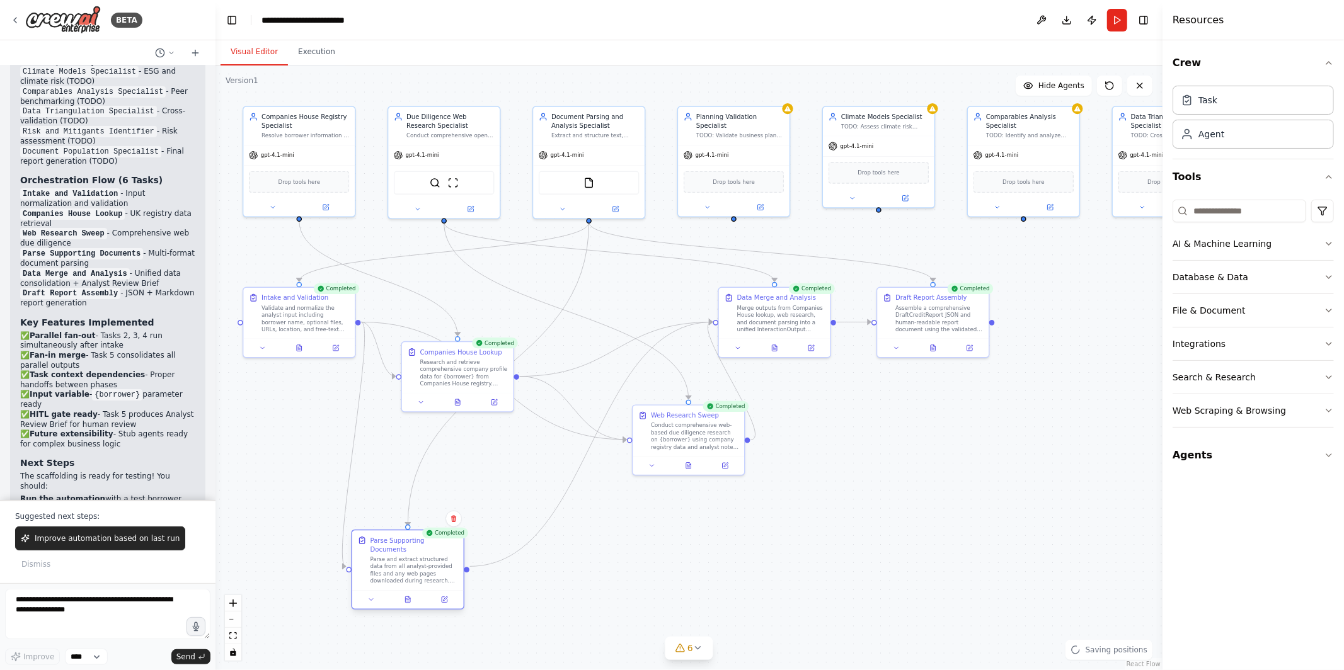
drag, startPoint x: 475, startPoint y: 456, endPoint x: 425, endPoint y: 569, distance: 123.3
click at [425, 569] on div "Parse and extract structured data from all analyst-provided files and any web p…" at bounding box center [414, 570] width 88 height 29
drag, startPoint x: 465, startPoint y: 353, endPoint x: 524, endPoint y: 345, distance: 59.3
click at [524, 345] on div "Companies House Lookup" at bounding box center [520, 341] width 82 height 9
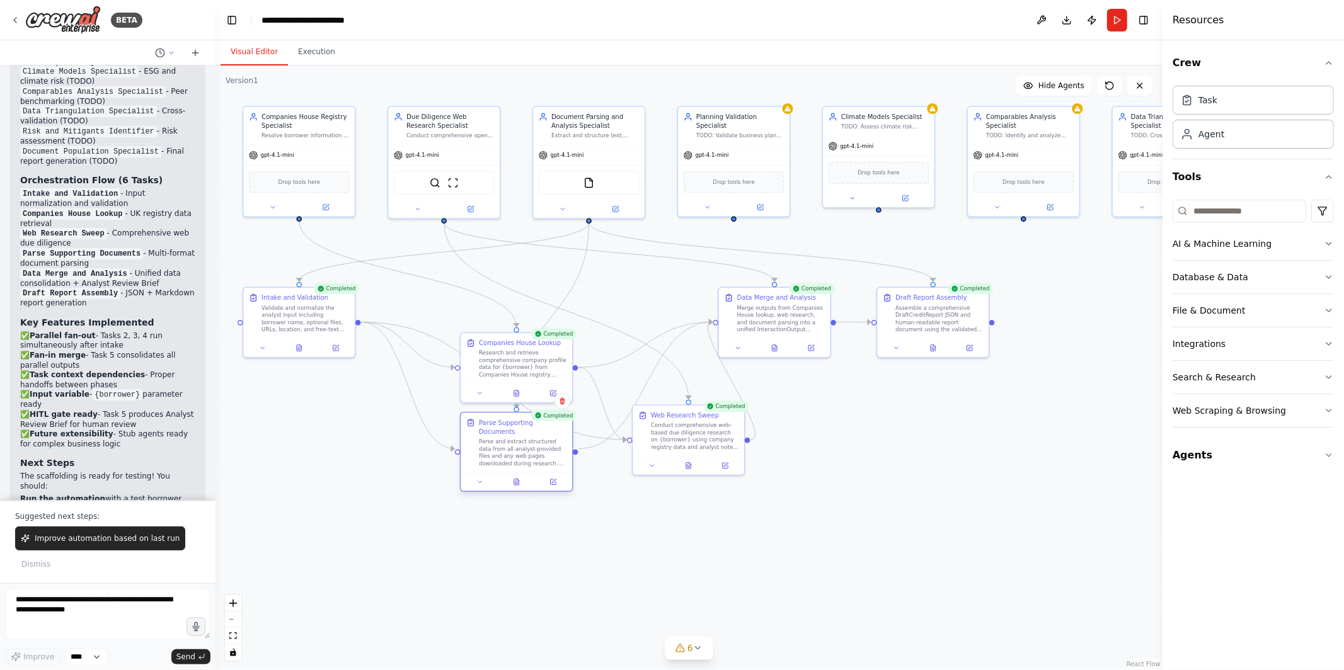
drag, startPoint x: 415, startPoint y: 563, endPoint x: 525, endPoint y: 445, distance: 161.8
click at [525, 445] on div "Parse and extract structured data from all analyst-provided files and any web p…" at bounding box center [523, 452] width 88 height 29
drag, startPoint x: 691, startPoint y: 432, endPoint x: 521, endPoint y: 529, distance: 195.0
click at [521, 529] on div "Conduct comprehensive web-based due diligence research on {borrower} using comp…" at bounding box center [523, 534] width 88 height 29
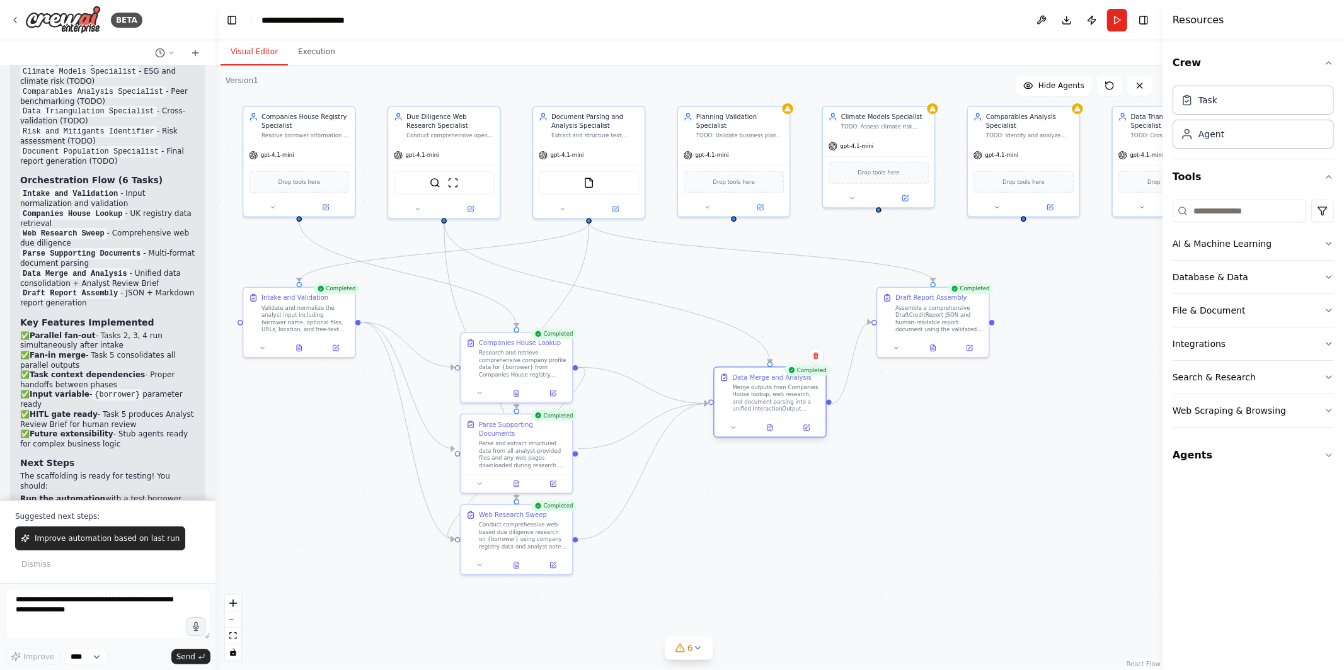
drag, startPoint x: 786, startPoint y: 322, endPoint x: 777, endPoint y: 398, distance: 76.7
click at [777, 398] on div "Merge outputs from Companies House lookup, web research, and document parsing i…" at bounding box center [777, 398] width 88 height 29
drag, startPoint x: 944, startPoint y: 312, endPoint x: 940, endPoint y: 387, distance: 75.1
click at [940, 387] on div "Assemble a comprehensive DraftCreditReport JSON and human-readable report docum…" at bounding box center [939, 389] width 88 height 29
